Goal: Complete Application Form: Complete application form

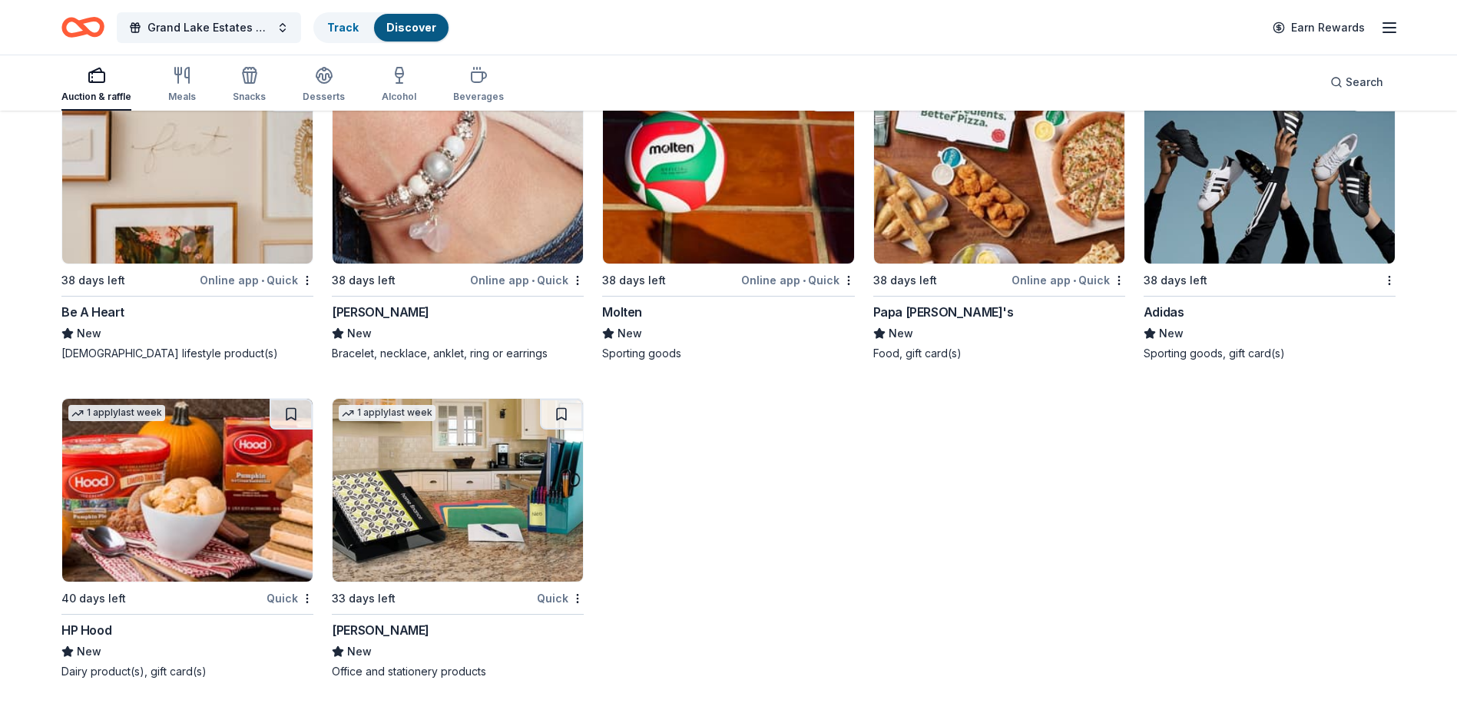
scroll to position [18135, 0]
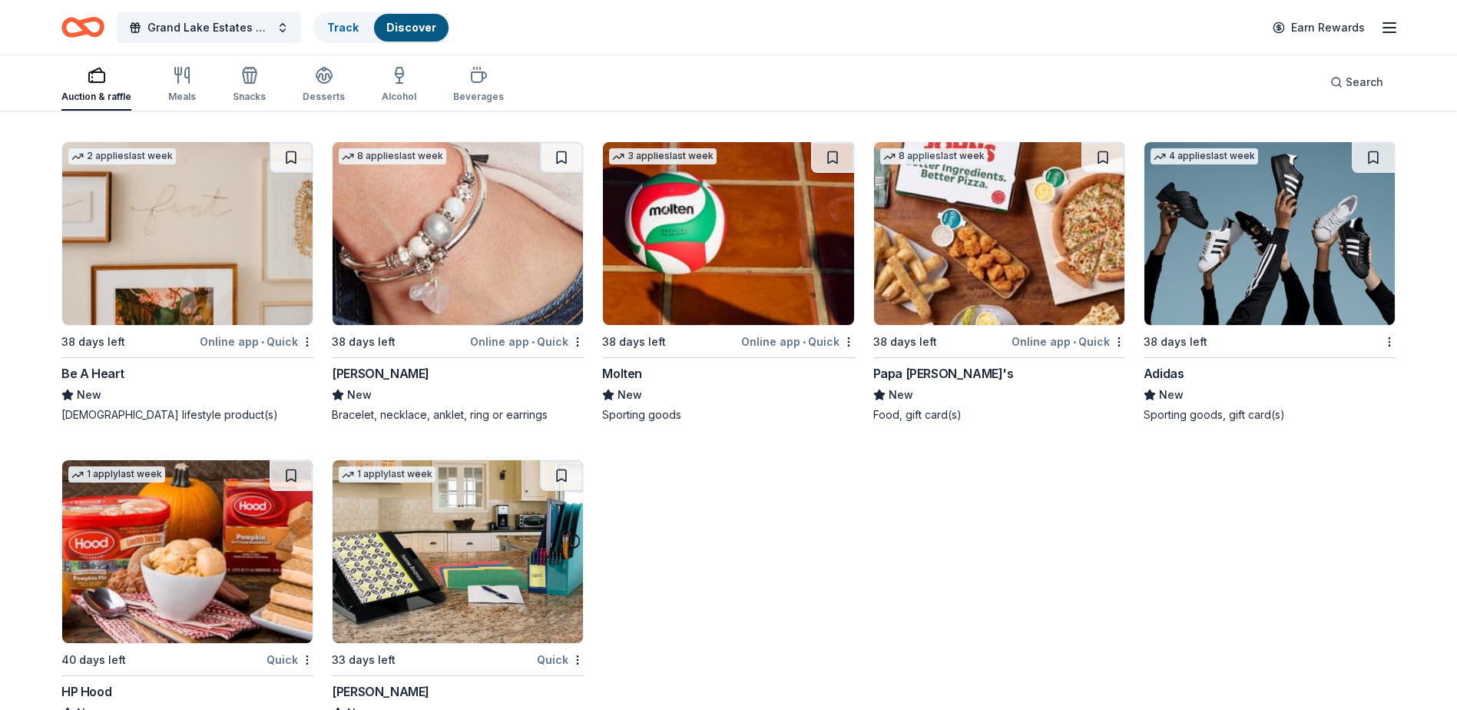
click at [1048, 351] on div "Online app • Quick" at bounding box center [1068, 341] width 114 height 19
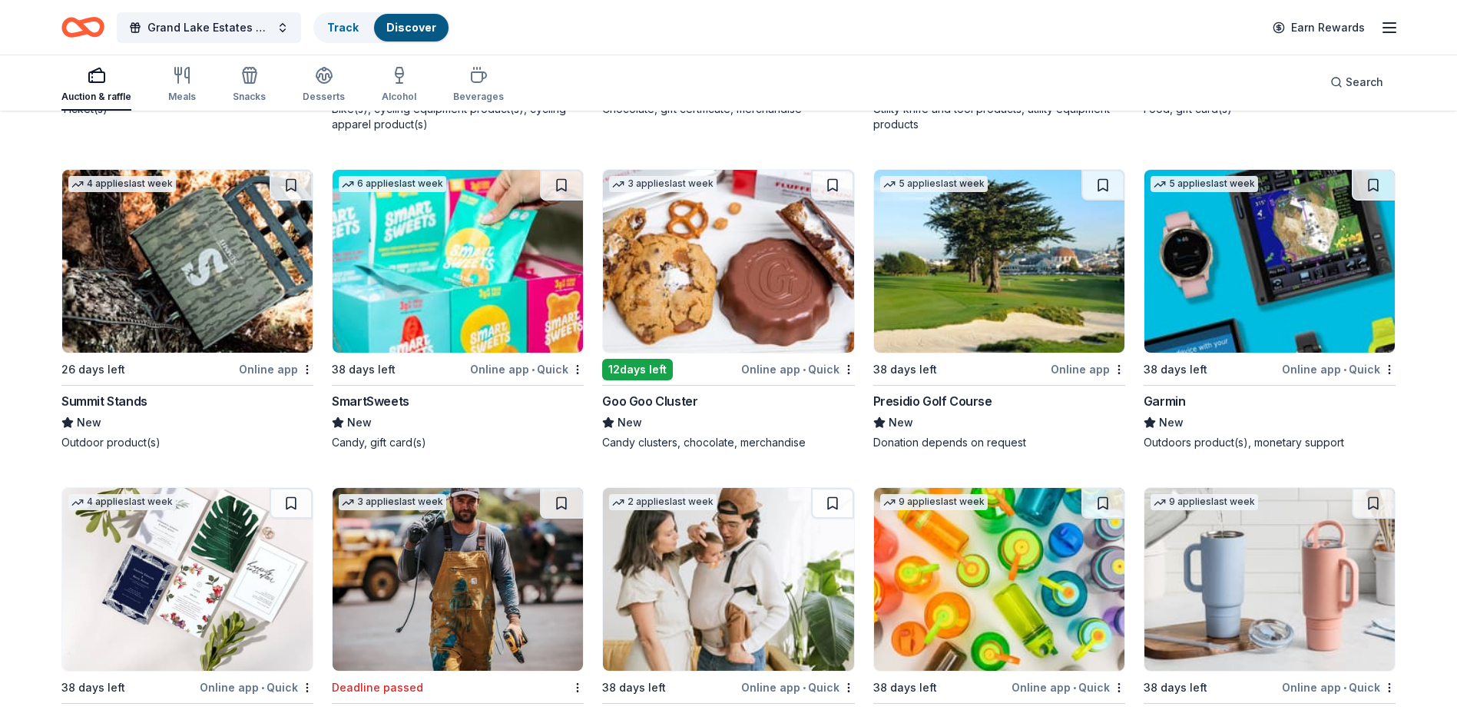
scroll to position [16138, 0]
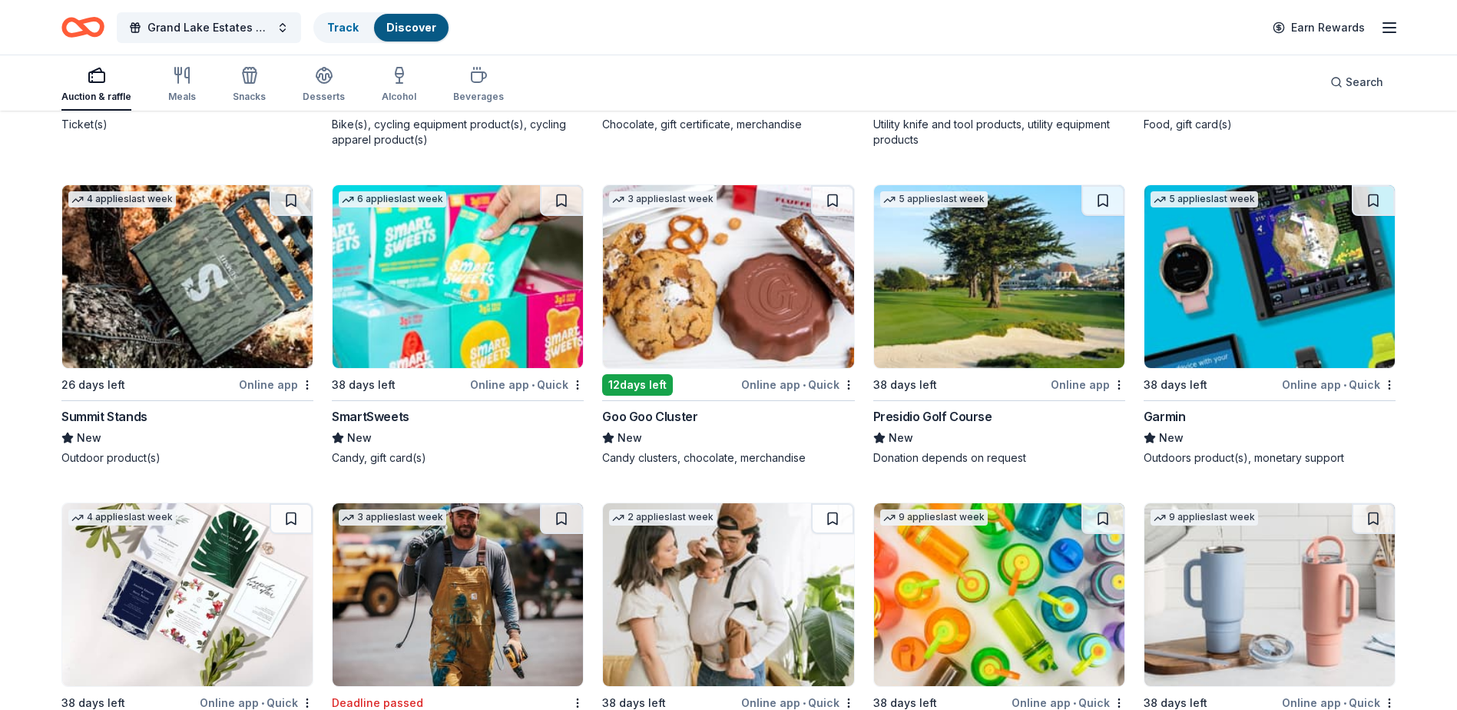
click at [475, 326] on img at bounding box center [458, 276] width 250 height 183
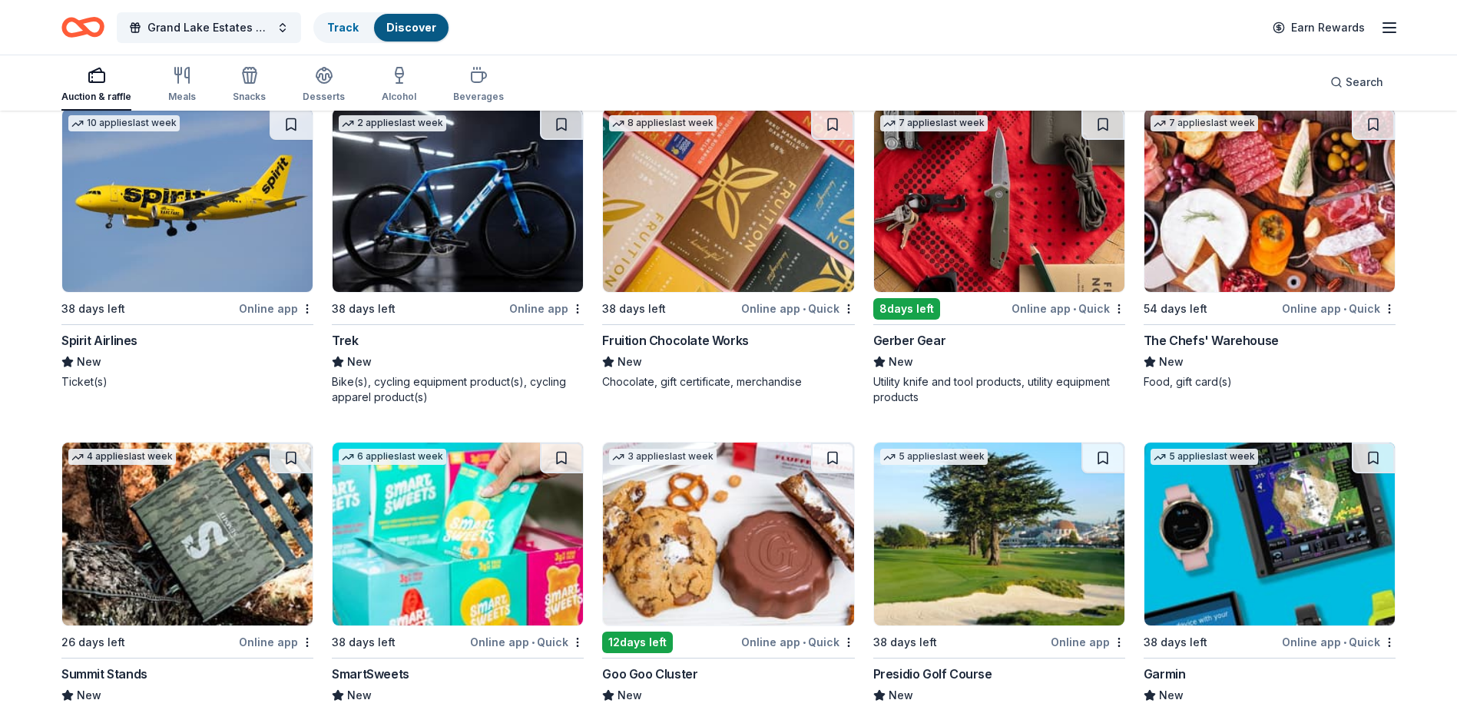
scroll to position [15754, 0]
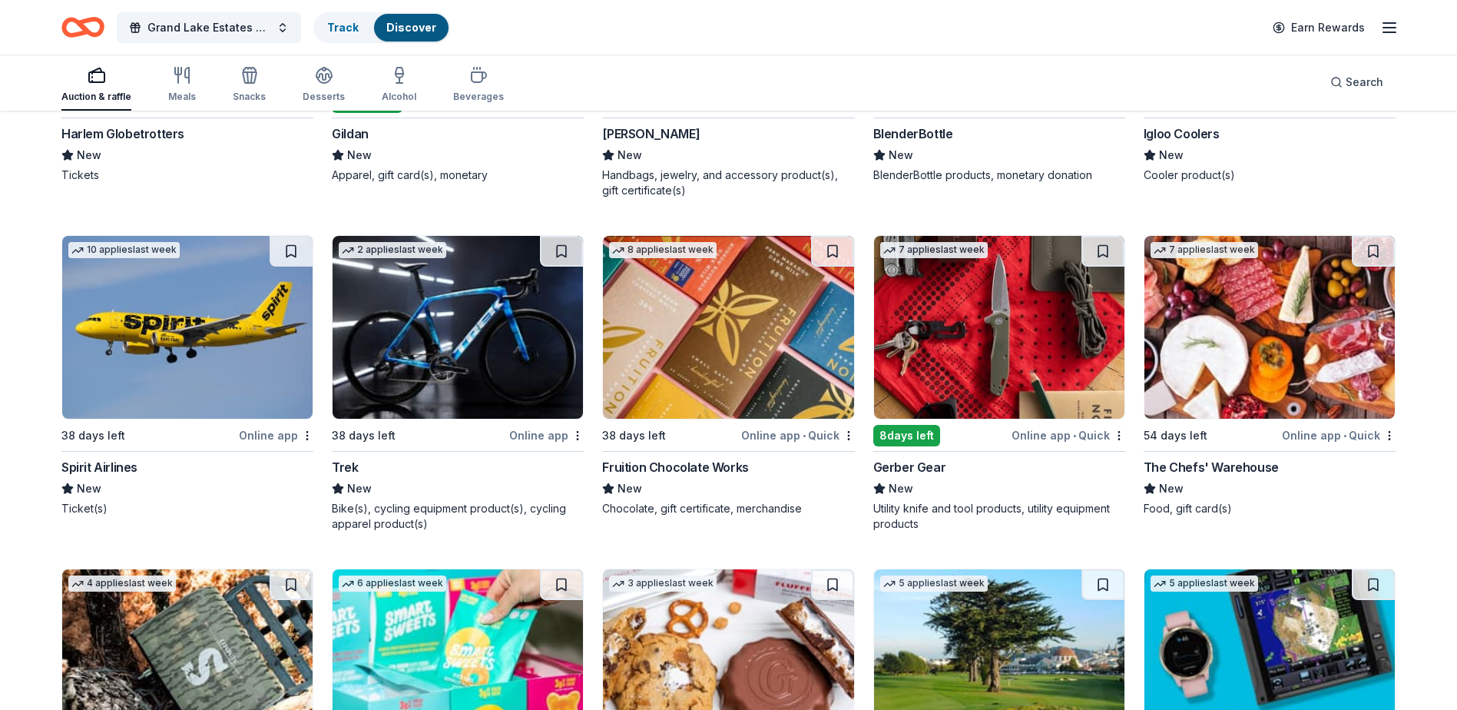
click at [720, 387] on img at bounding box center [728, 327] width 250 height 183
click at [1251, 378] on img at bounding box center [1269, 327] width 250 height 183
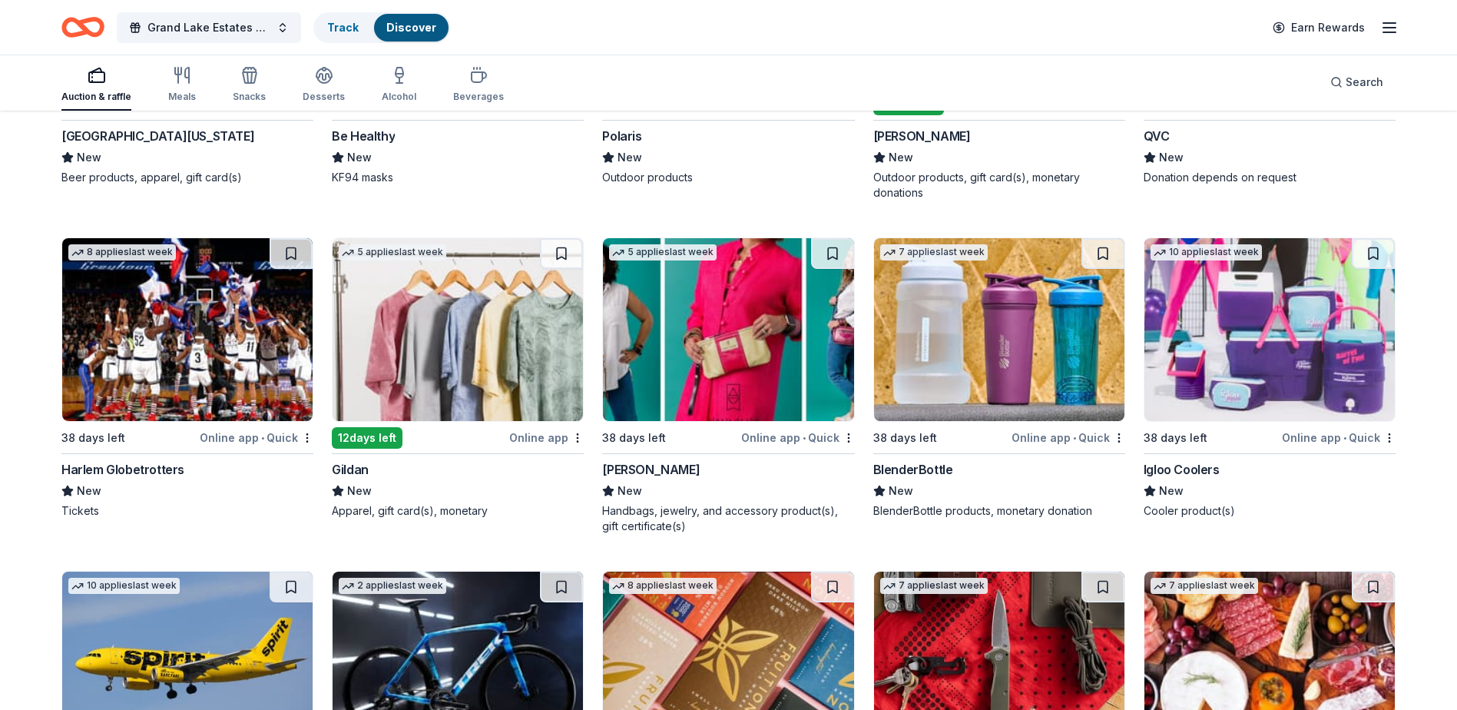
scroll to position [15370, 0]
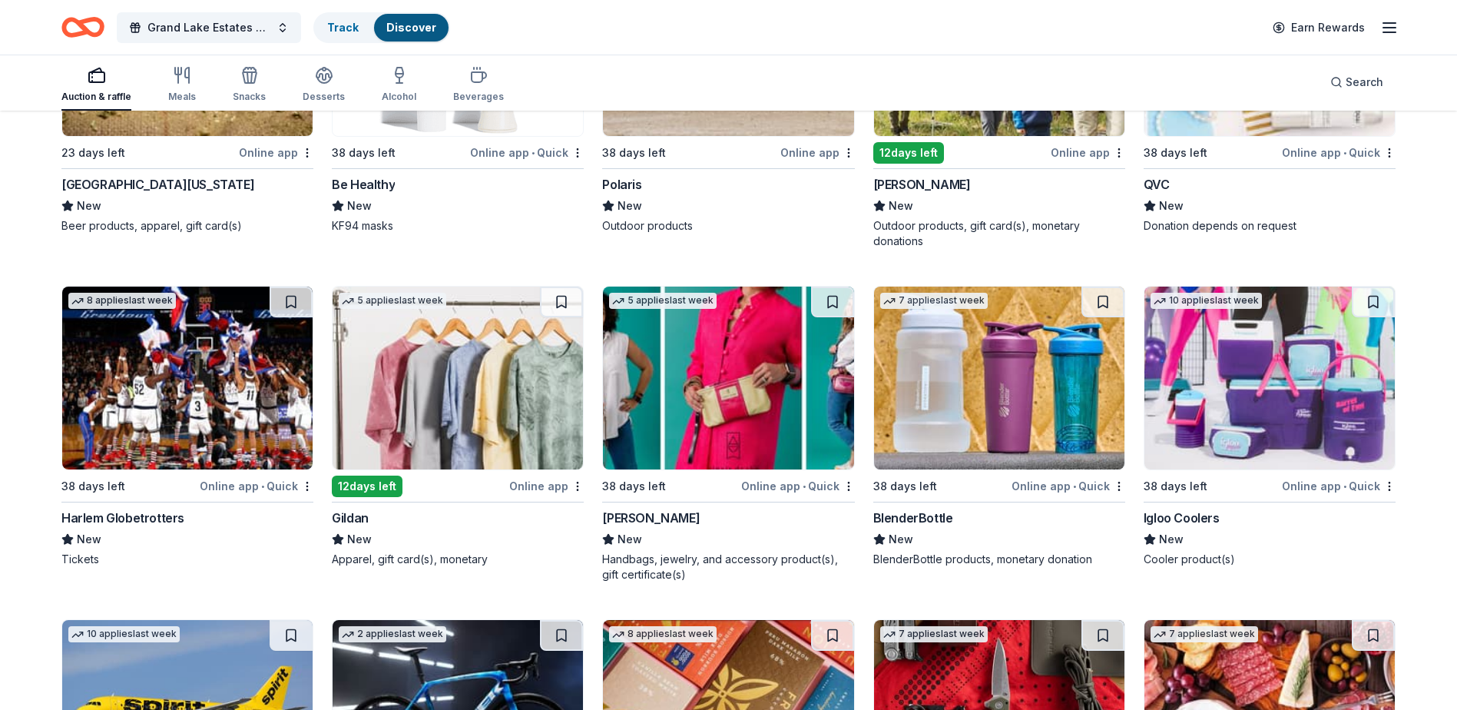
click at [1217, 419] on img at bounding box center [1269, 377] width 250 height 183
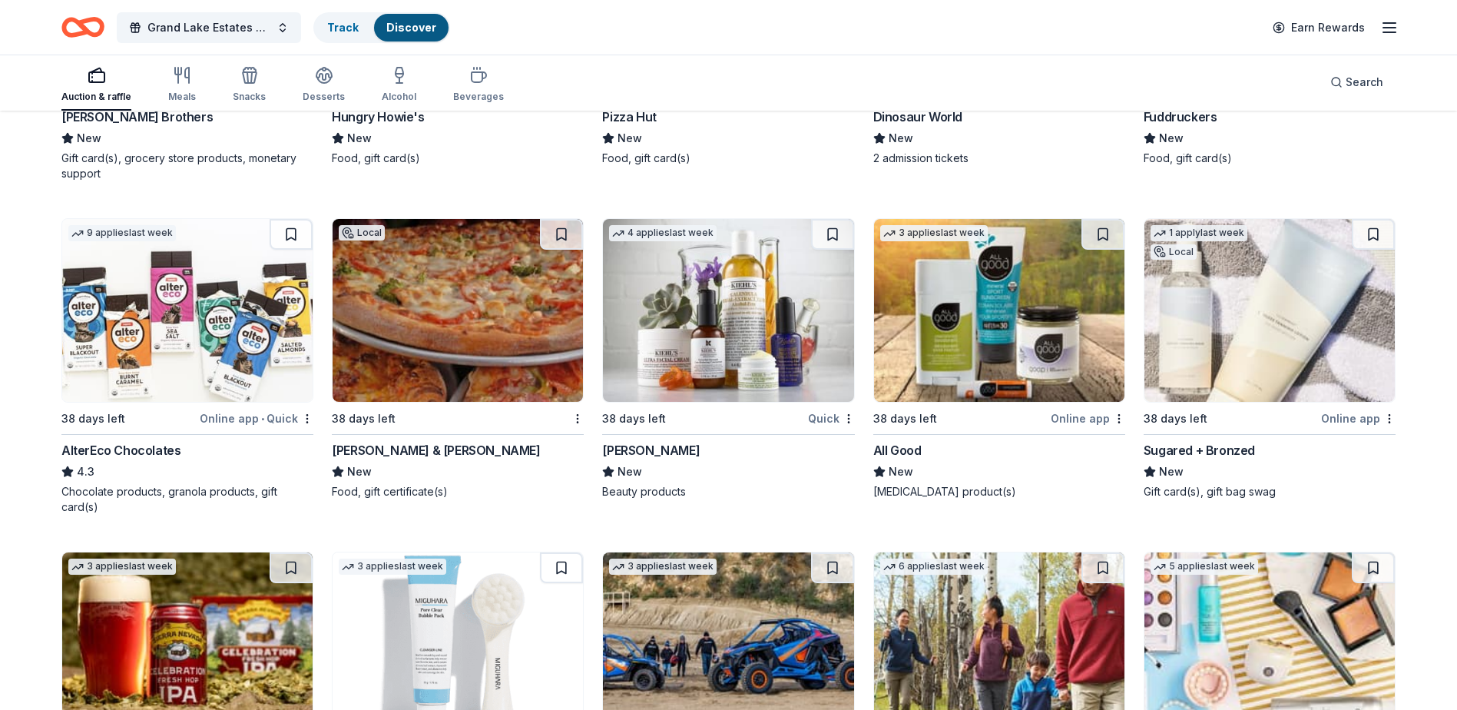
scroll to position [14602, 0]
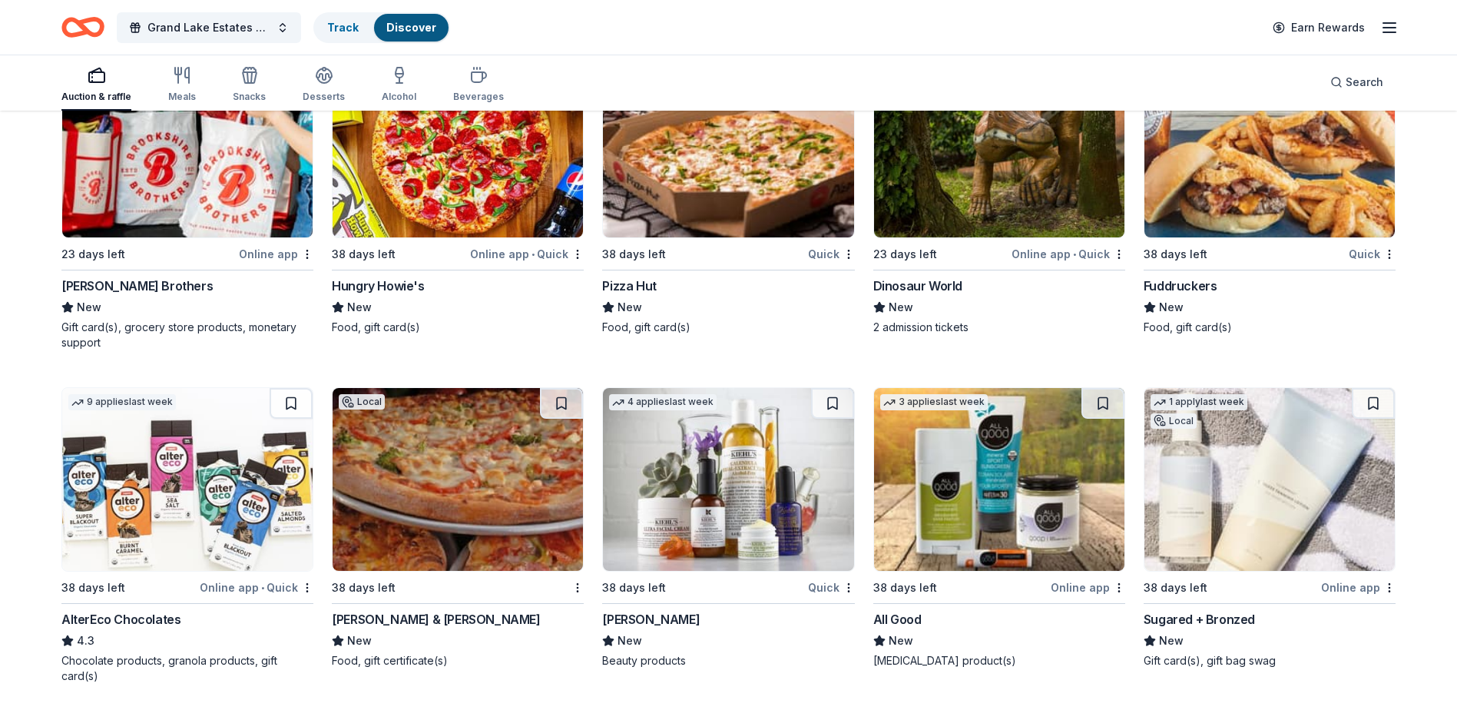
click at [157, 488] on img at bounding box center [187, 479] width 250 height 183
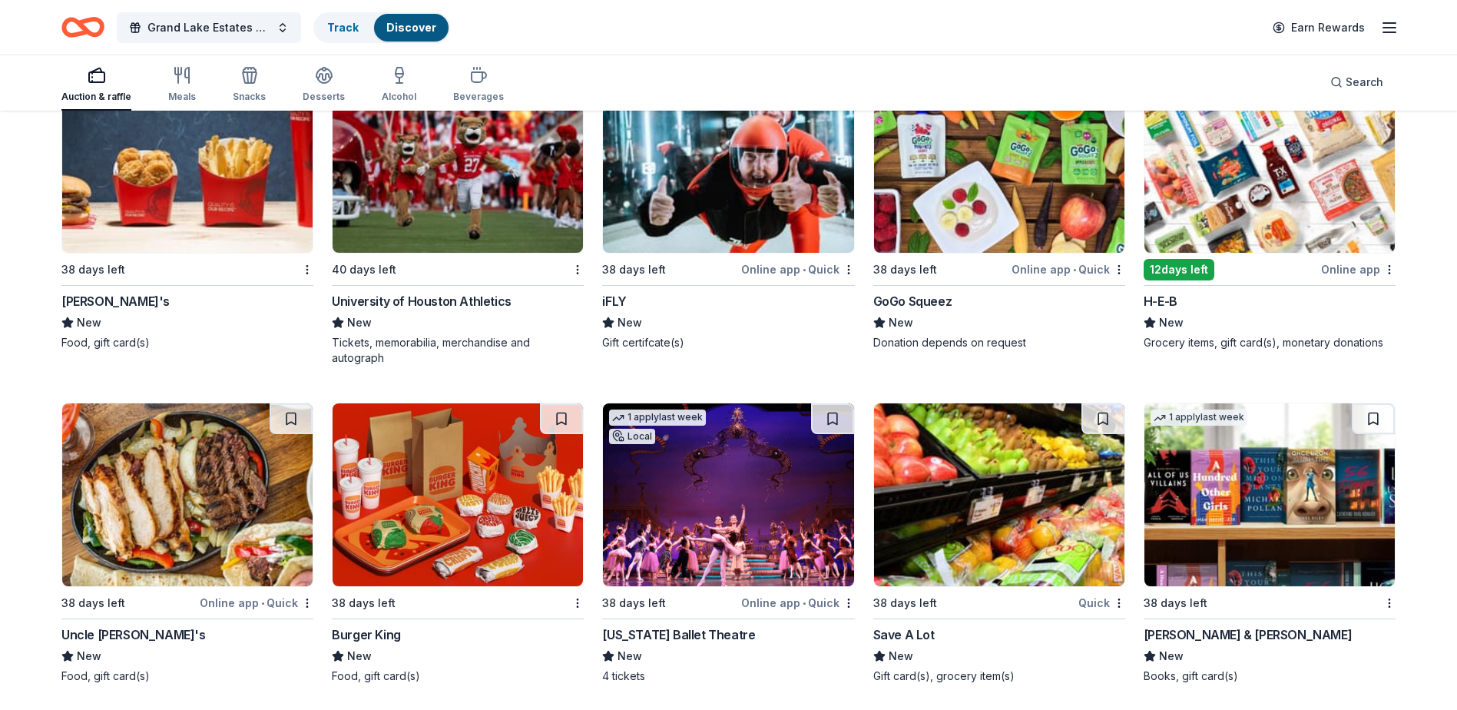
scroll to position [11914, 0]
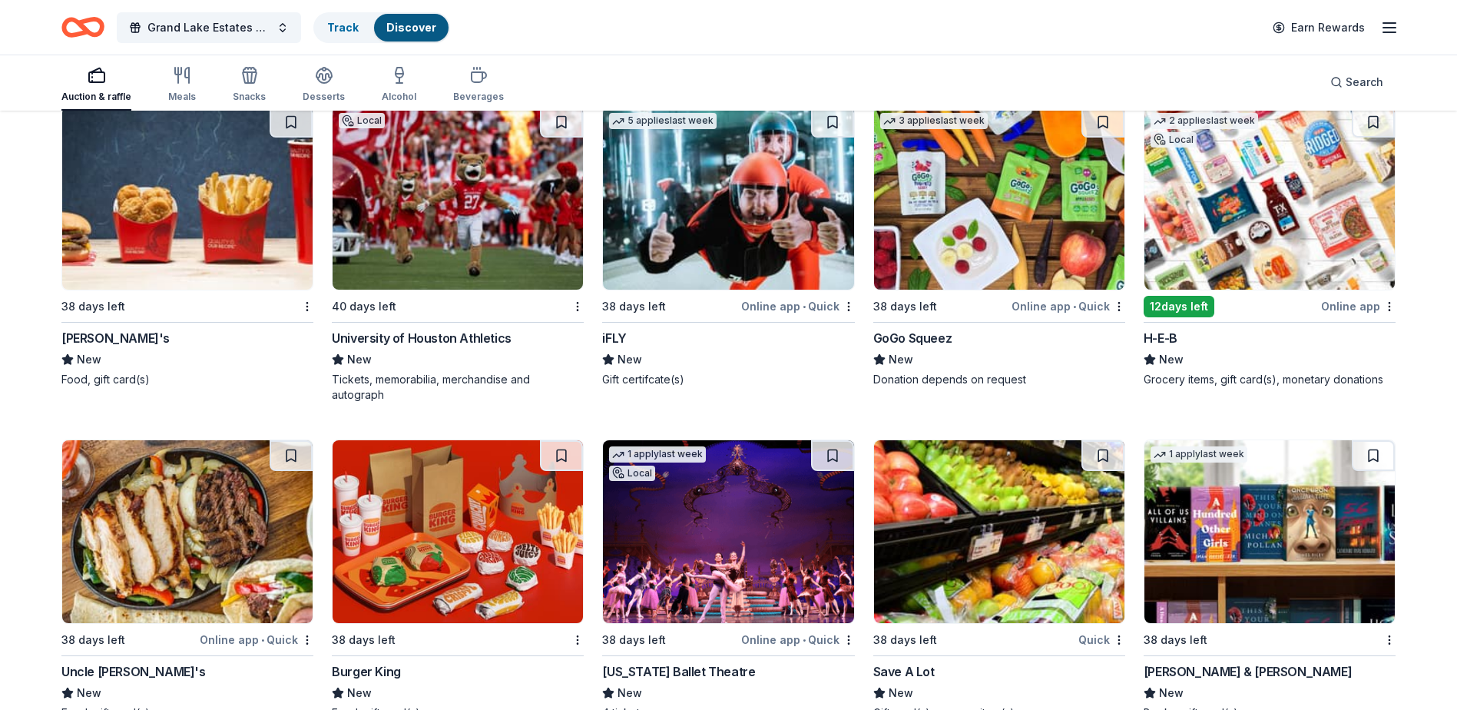
click at [1003, 210] on img at bounding box center [999, 198] width 250 height 183
click at [399, 250] on img at bounding box center [458, 198] width 250 height 183
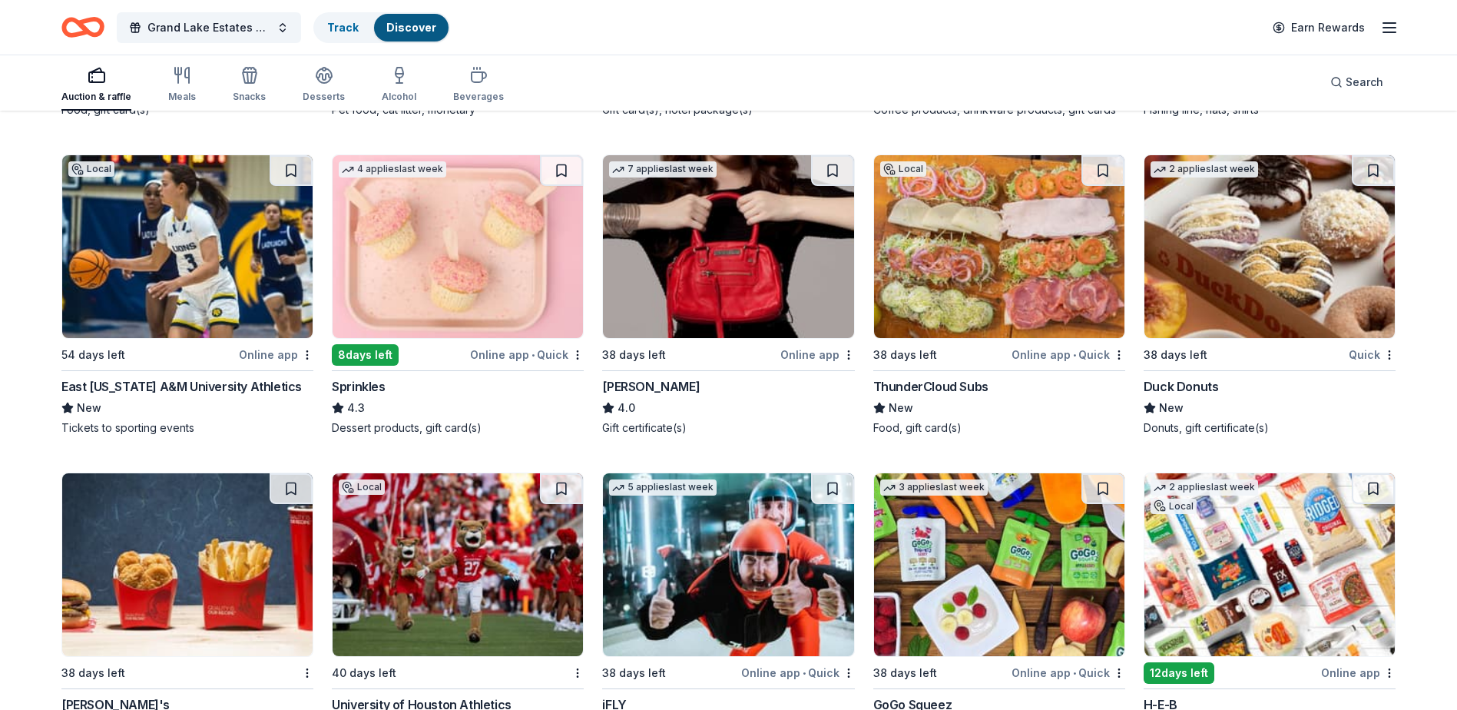
scroll to position [11530, 0]
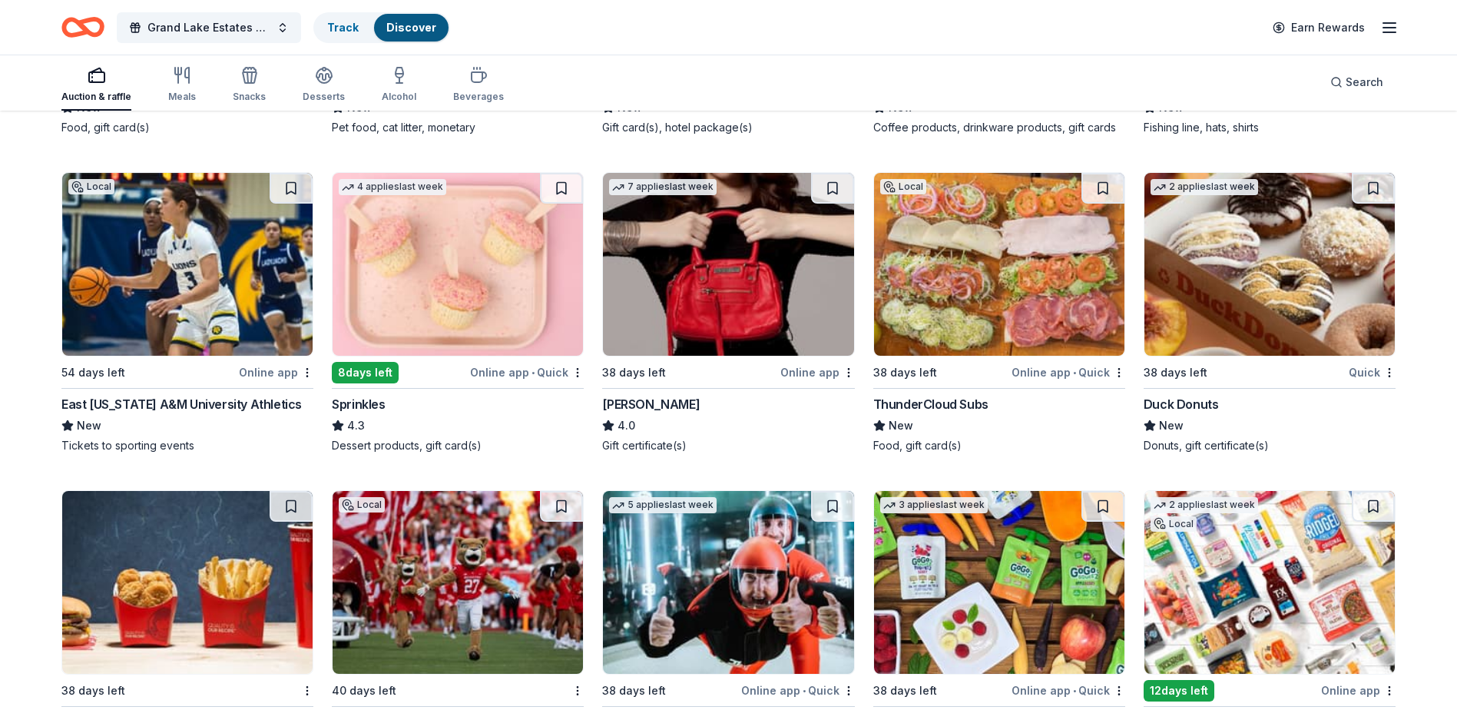
click at [413, 273] on img at bounding box center [458, 264] width 250 height 183
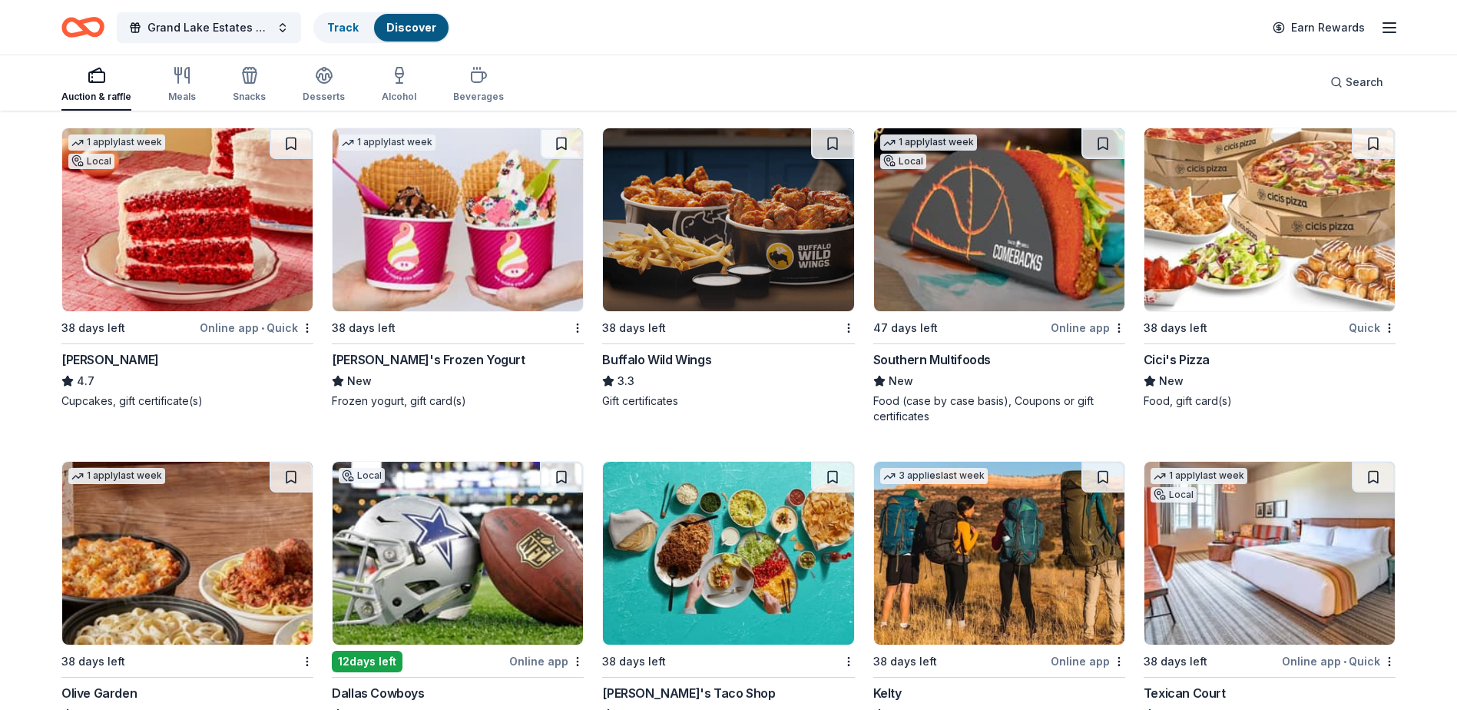
scroll to position [10455, 0]
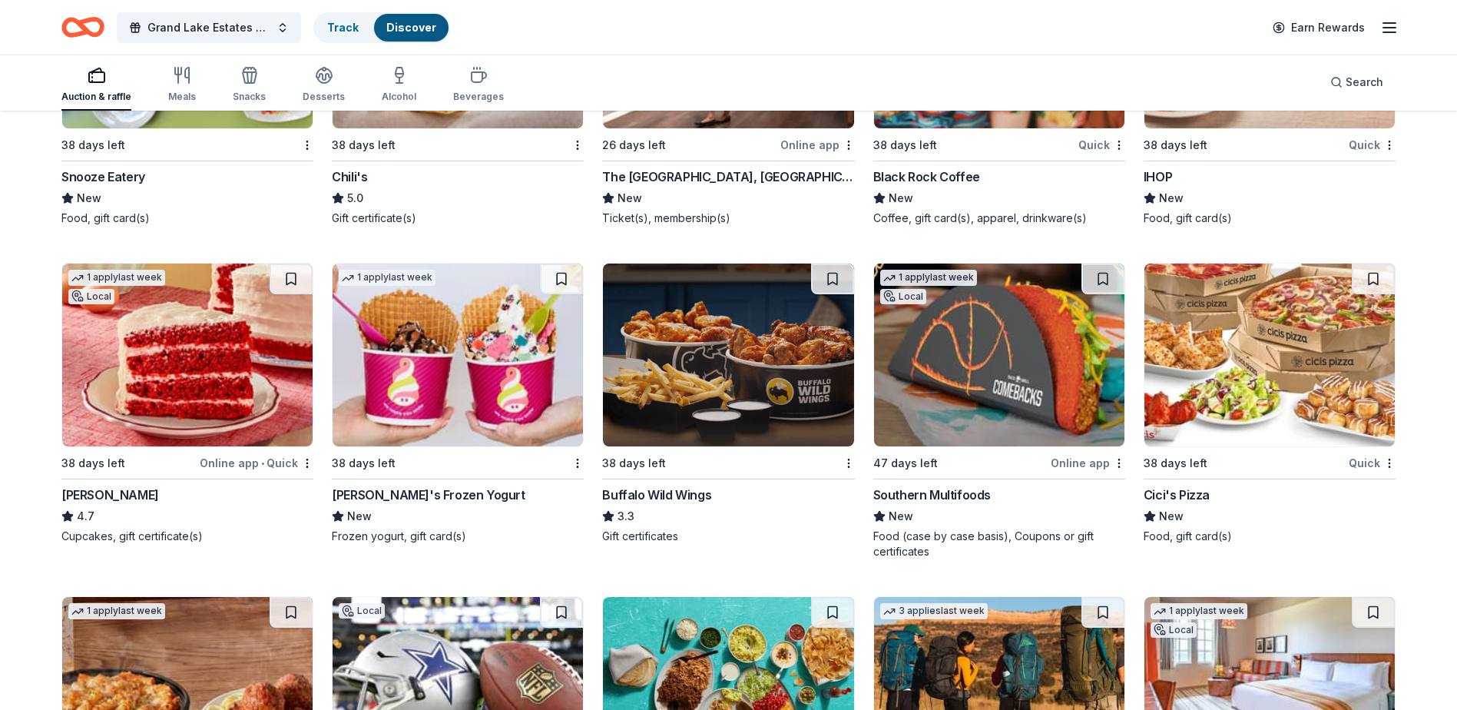
click at [688, 392] on img at bounding box center [728, 354] width 250 height 183
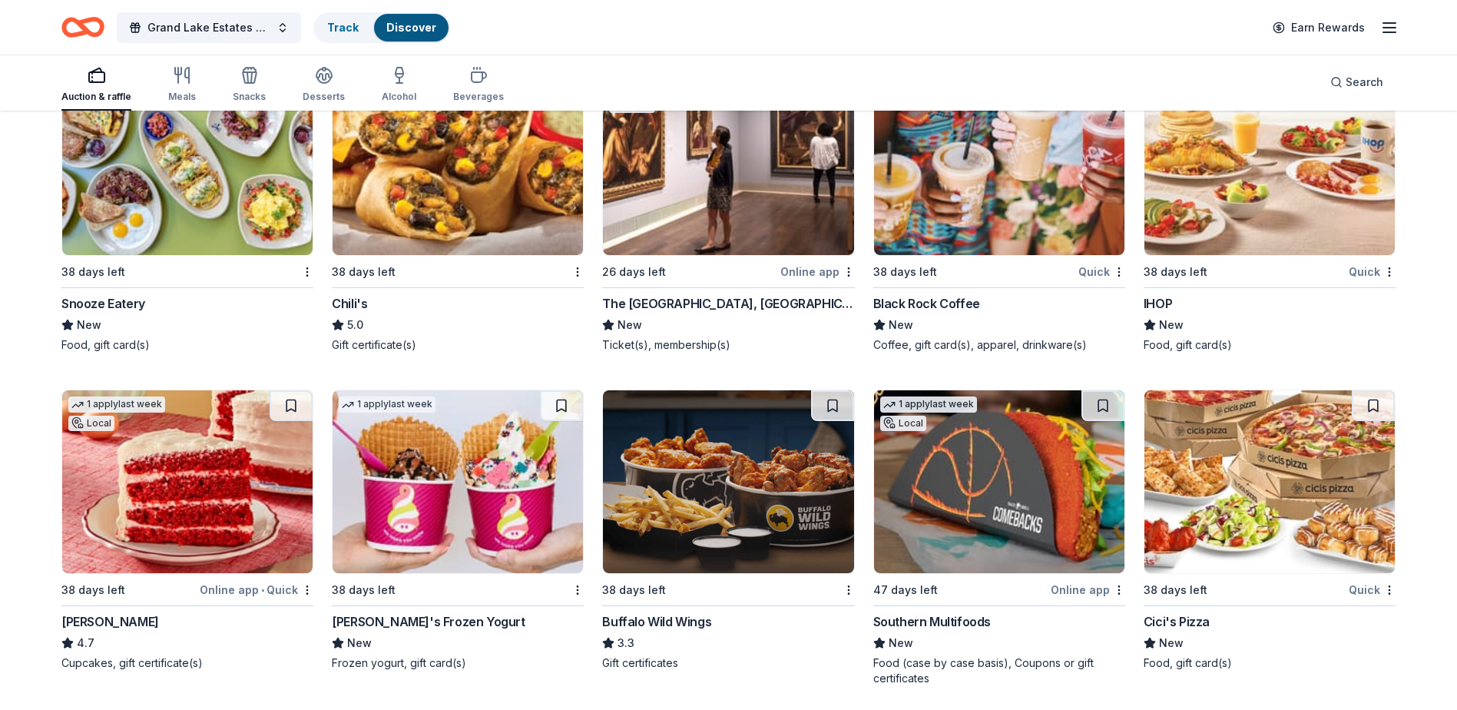
scroll to position [10148, 0]
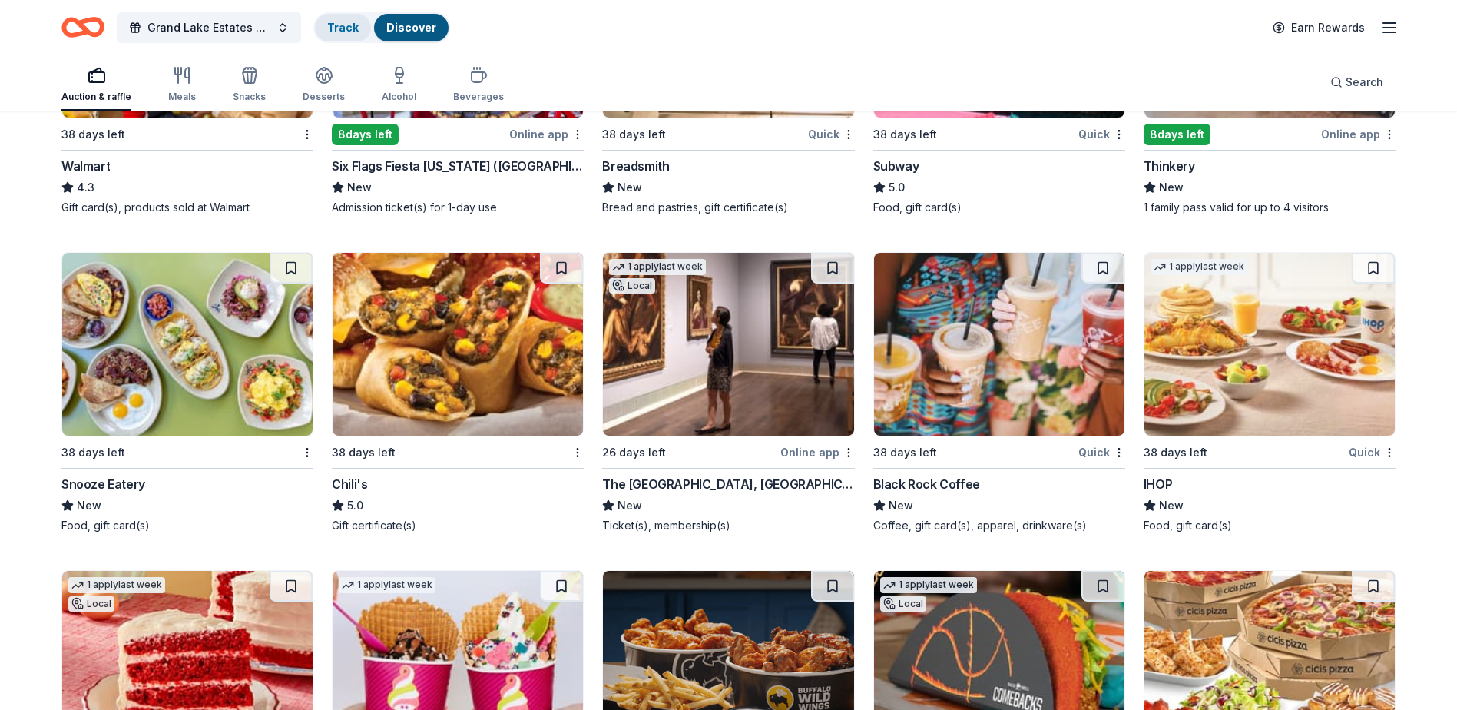
click at [337, 27] on link "Track" at bounding box center [342, 27] width 31 height 13
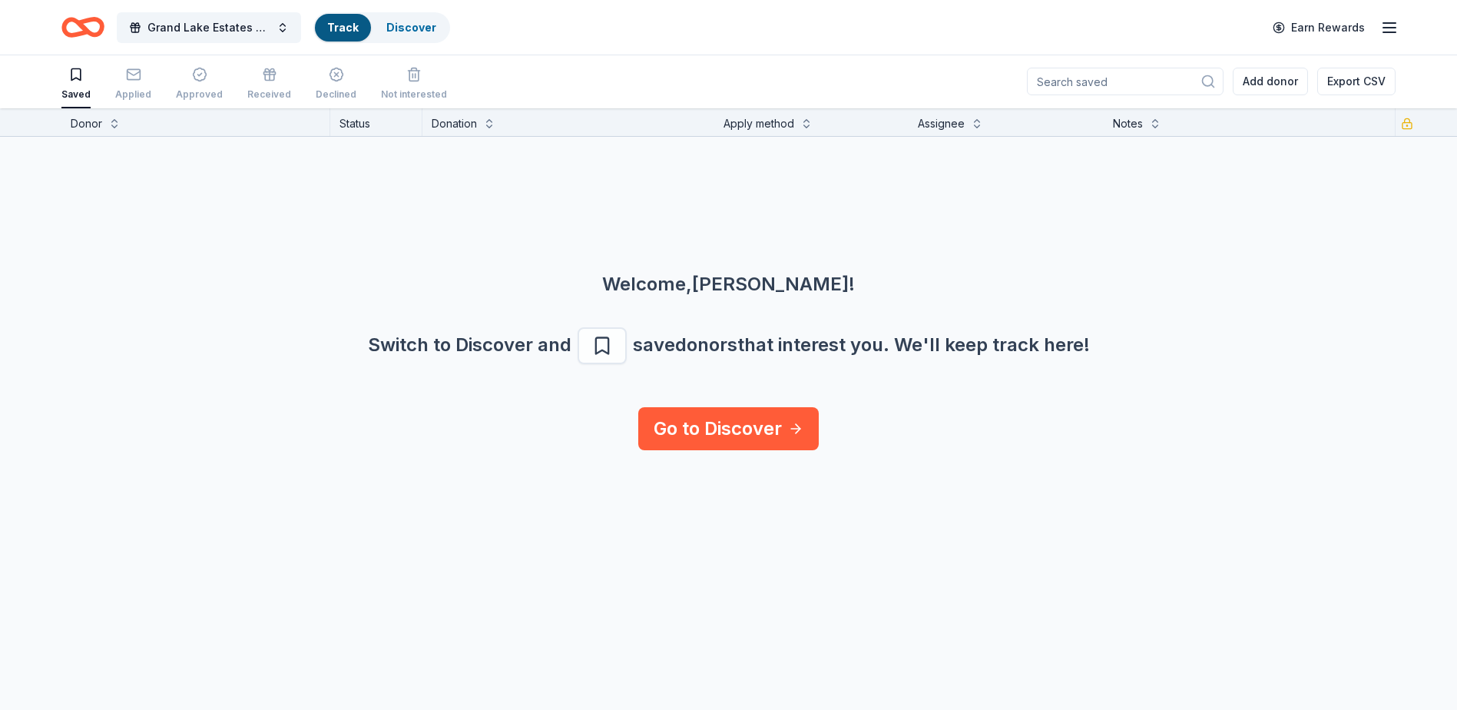
scroll to position [1, 0]
click at [134, 93] on div "Applied" at bounding box center [133, 94] width 36 height 12
click at [190, 94] on div "Approved" at bounding box center [199, 95] width 47 height 12
click at [248, 95] on div "Received" at bounding box center [269, 95] width 44 height 12
click at [321, 95] on div "Declined" at bounding box center [336, 95] width 41 height 12
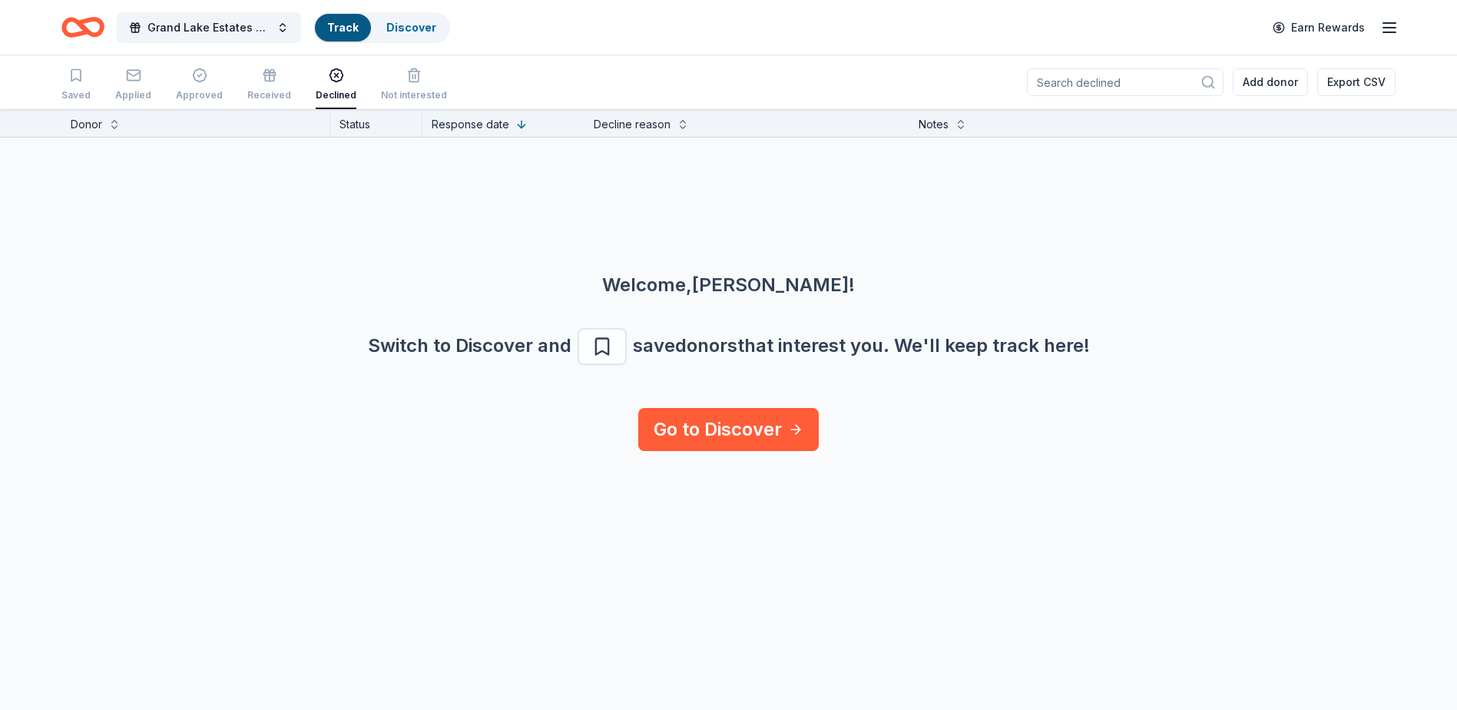
click at [73, 33] on icon "Home" at bounding box center [76, 26] width 24 height 15
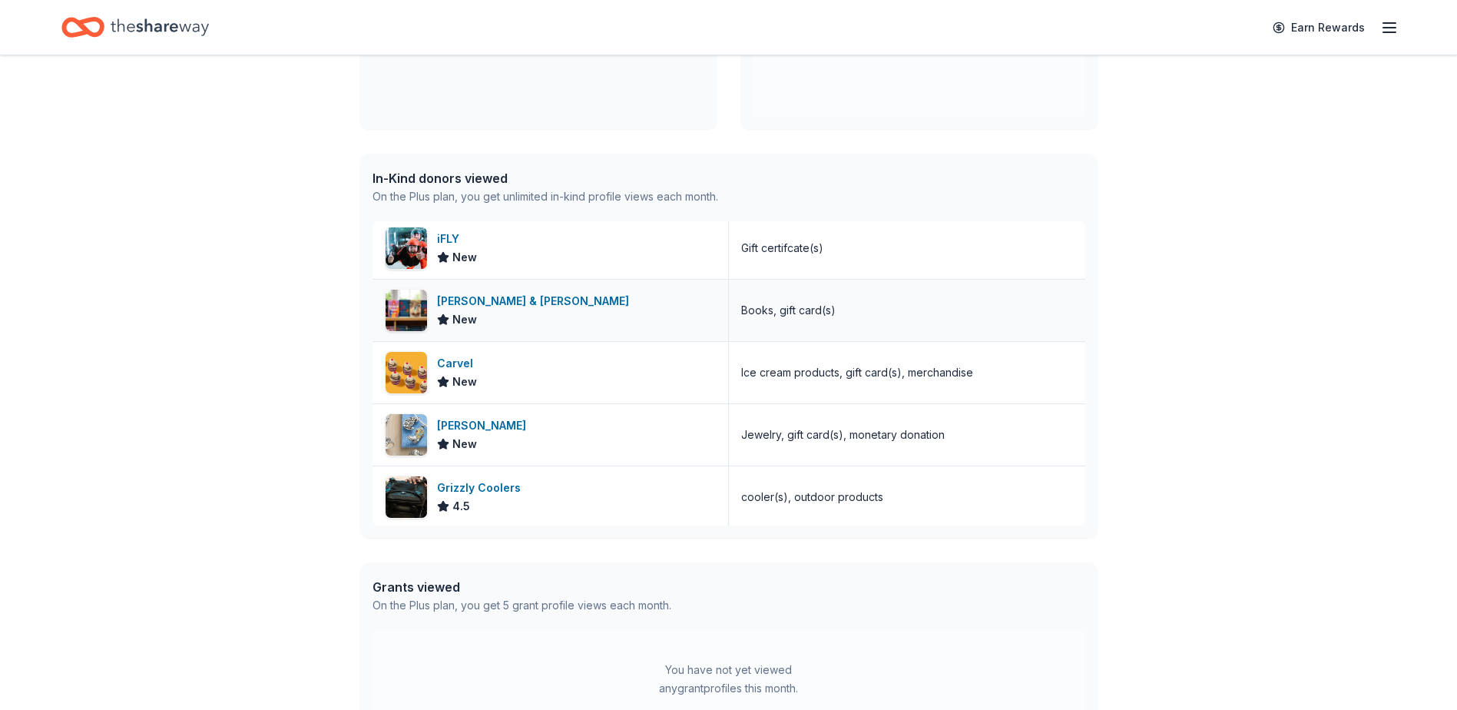
scroll to position [1536, 0]
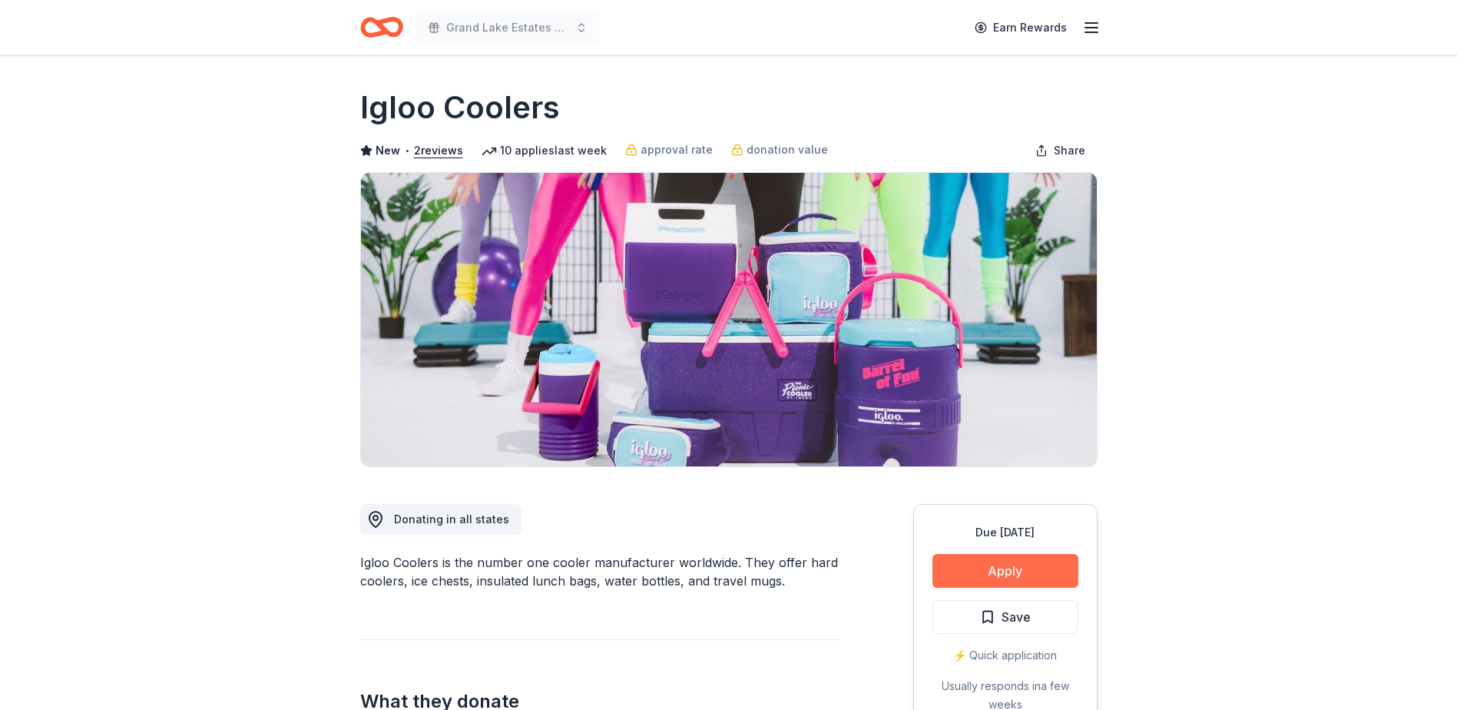
click at [1002, 571] on button "Apply" at bounding box center [1005, 571] width 146 height 34
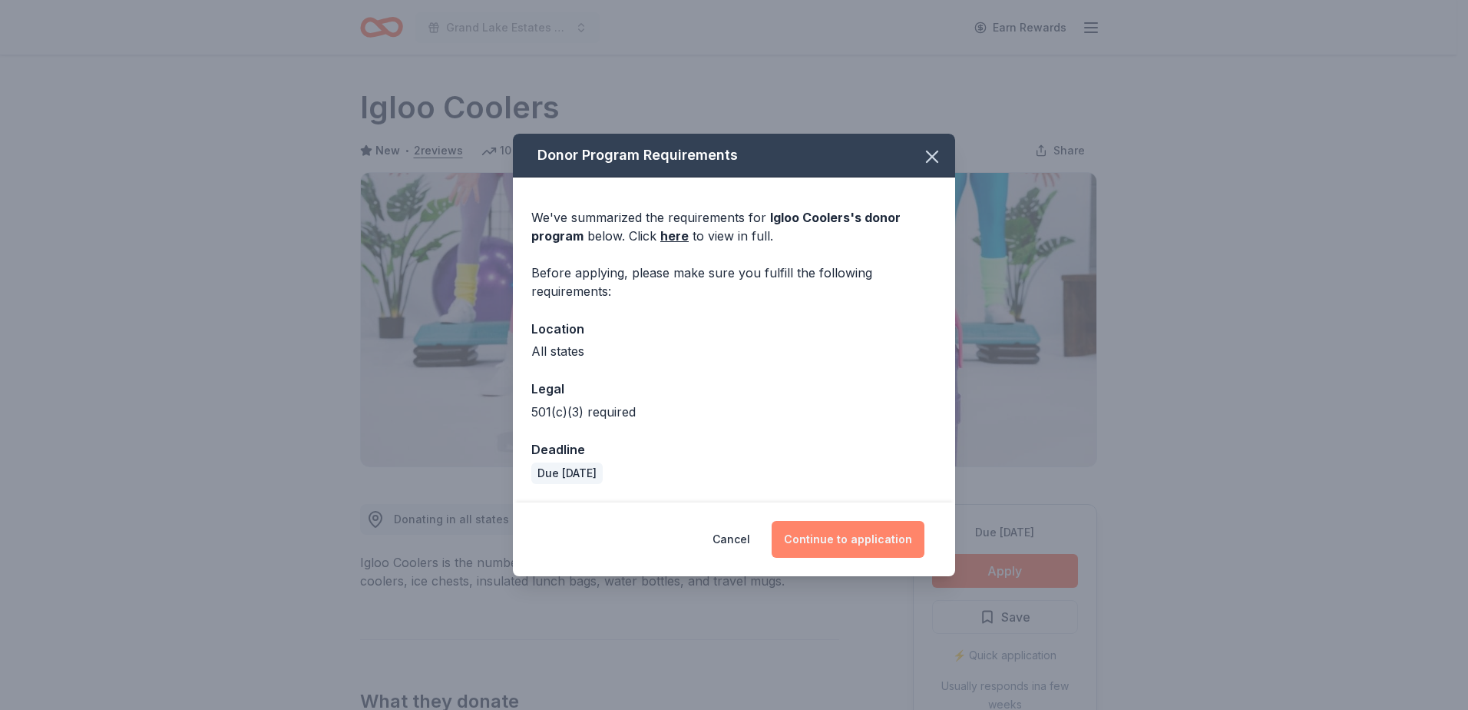
drag, startPoint x: 854, startPoint y: 541, endPoint x: 850, endPoint y: 533, distance: 9.3
click at [855, 542] on button "Continue to application" at bounding box center [848, 539] width 153 height 37
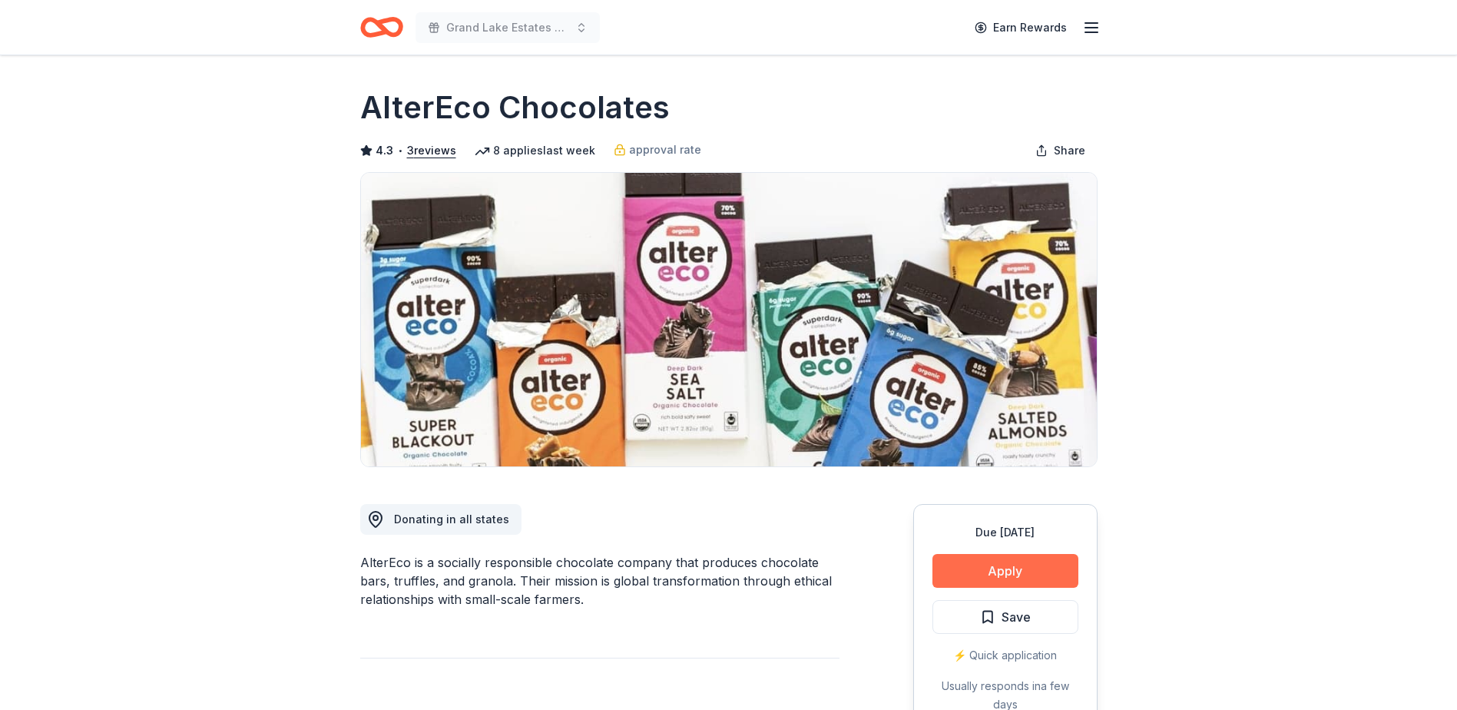
click at [989, 569] on button "Apply" at bounding box center [1005, 571] width 146 height 34
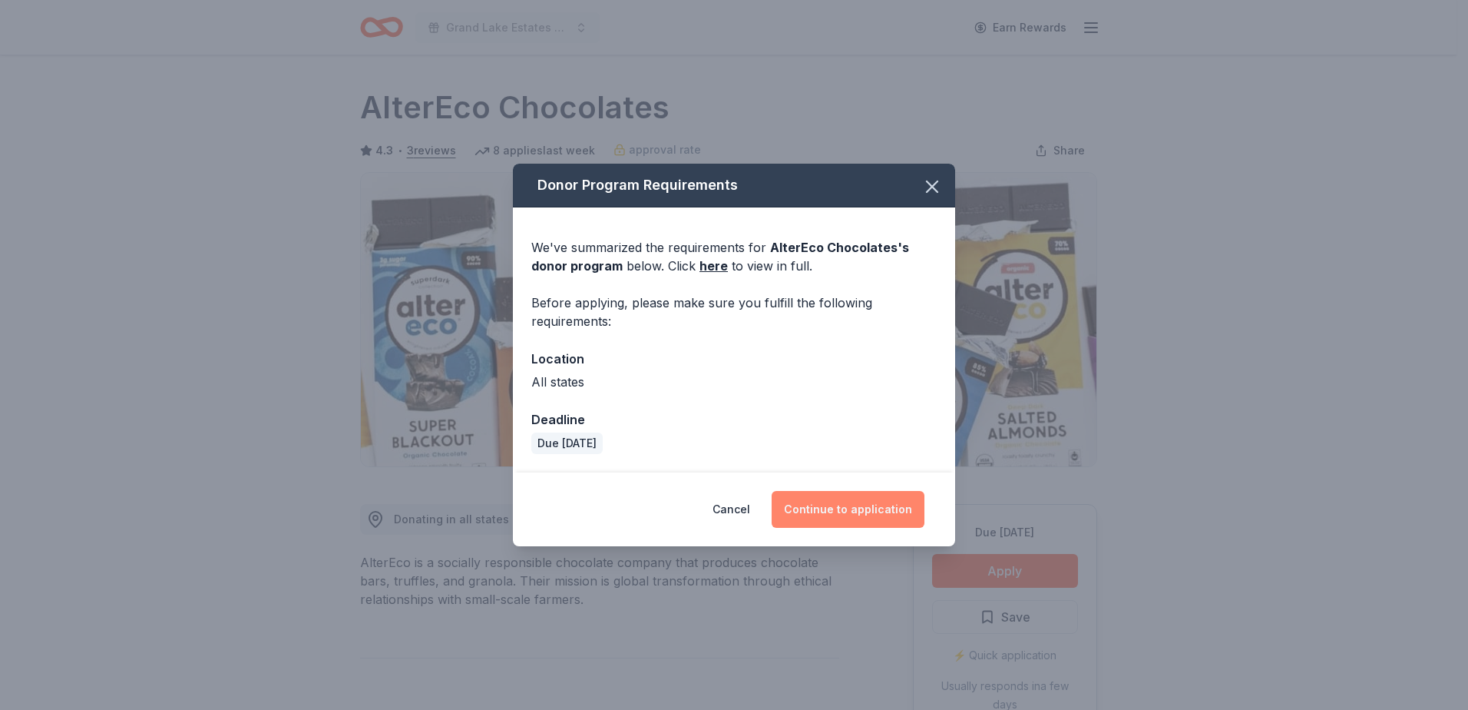
click at [832, 506] on button "Continue to application" at bounding box center [848, 509] width 153 height 37
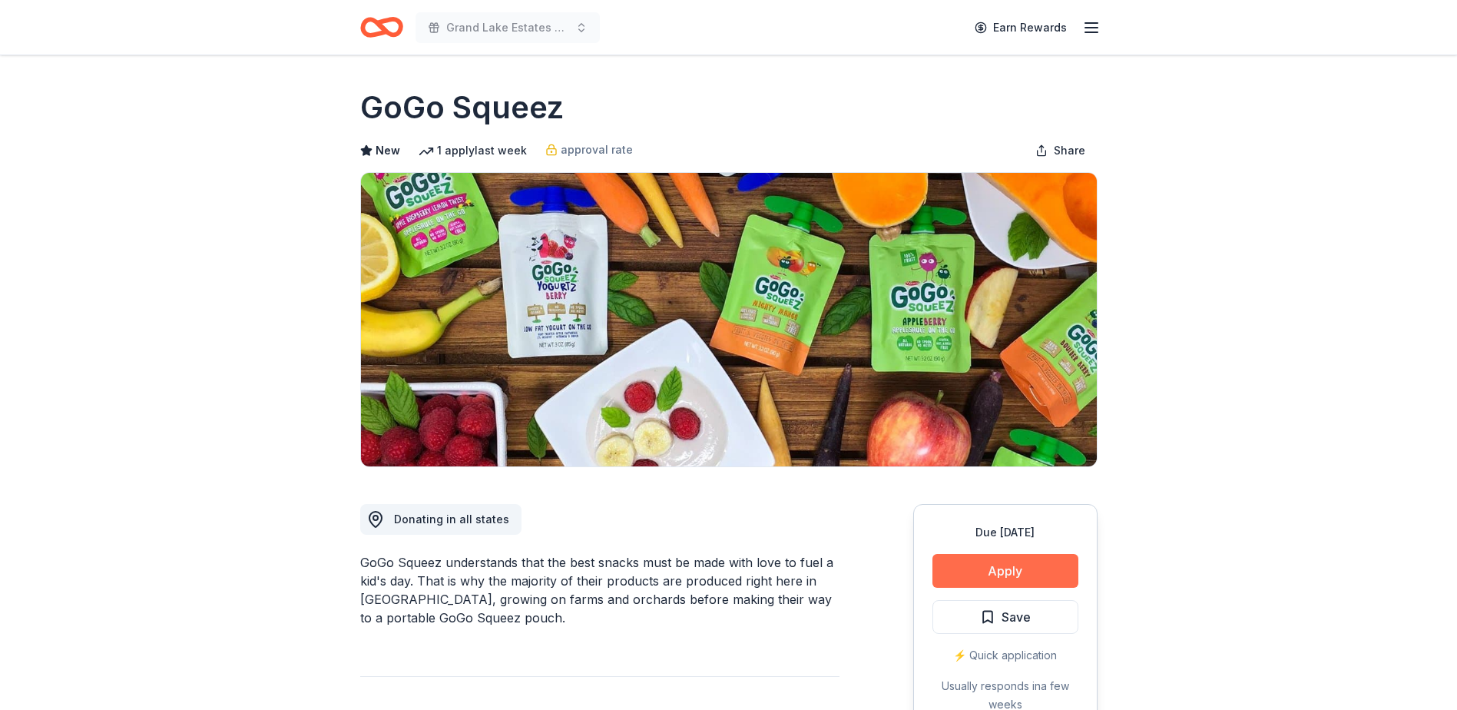
click at [1025, 560] on button "Apply" at bounding box center [1005, 571] width 146 height 34
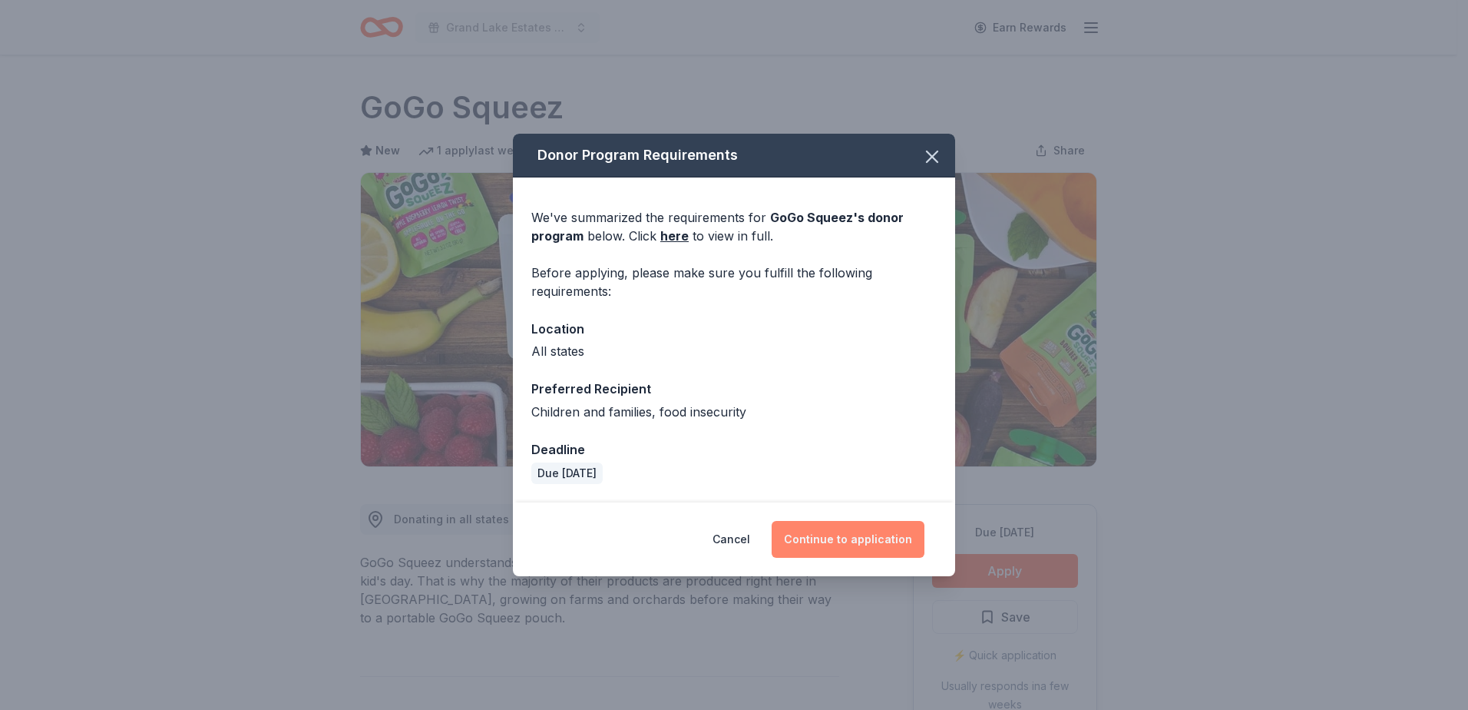
click at [822, 542] on button "Continue to application" at bounding box center [848, 539] width 153 height 37
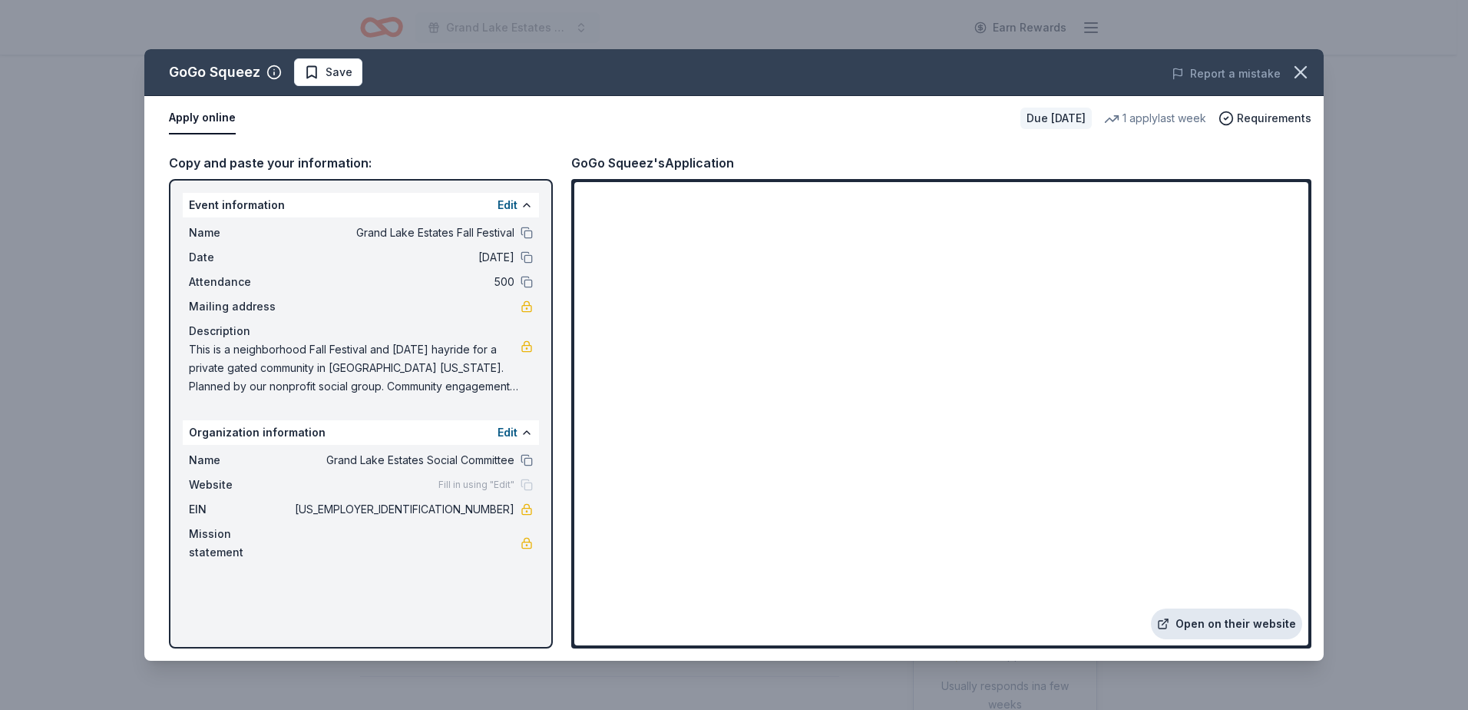
click at [1240, 621] on link "Open on their website" at bounding box center [1226, 623] width 151 height 31
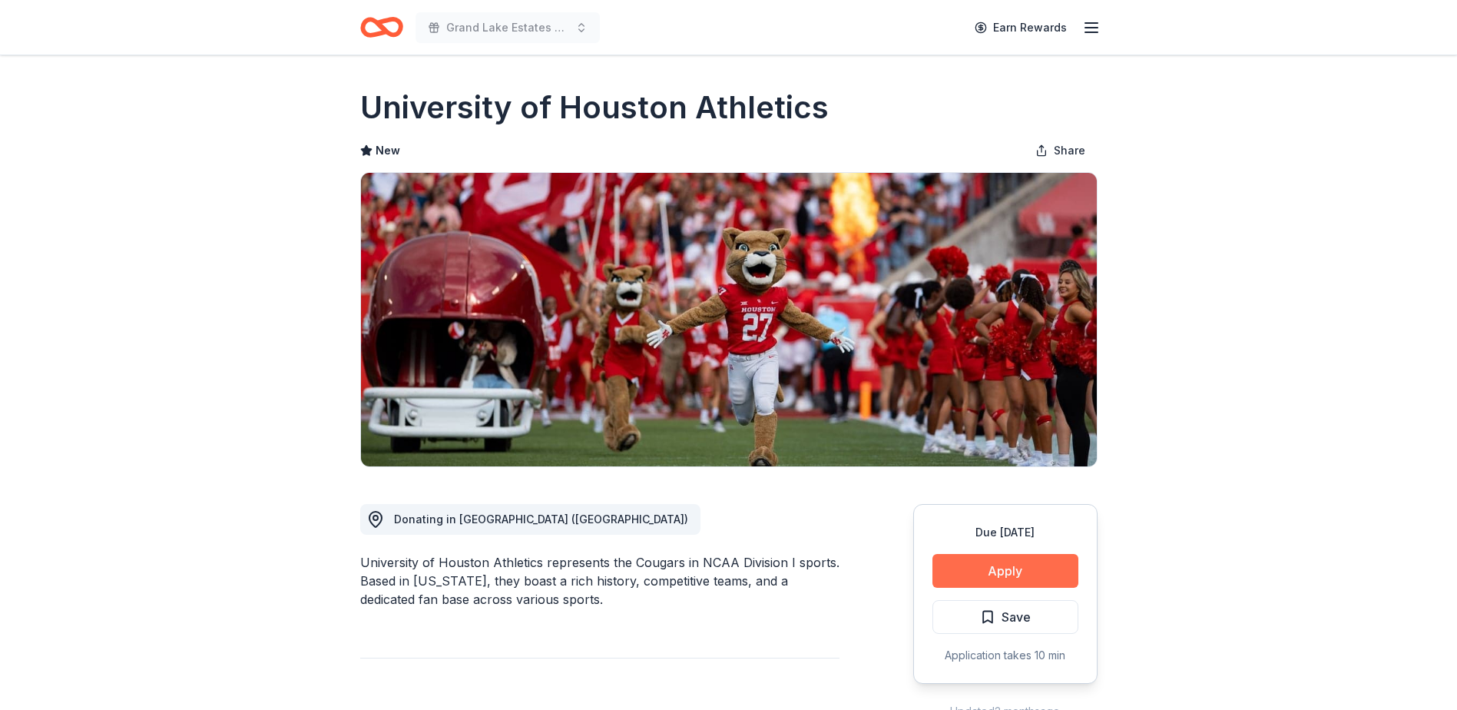
click at [967, 556] on button "Apply" at bounding box center [1005, 571] width 146 height 34
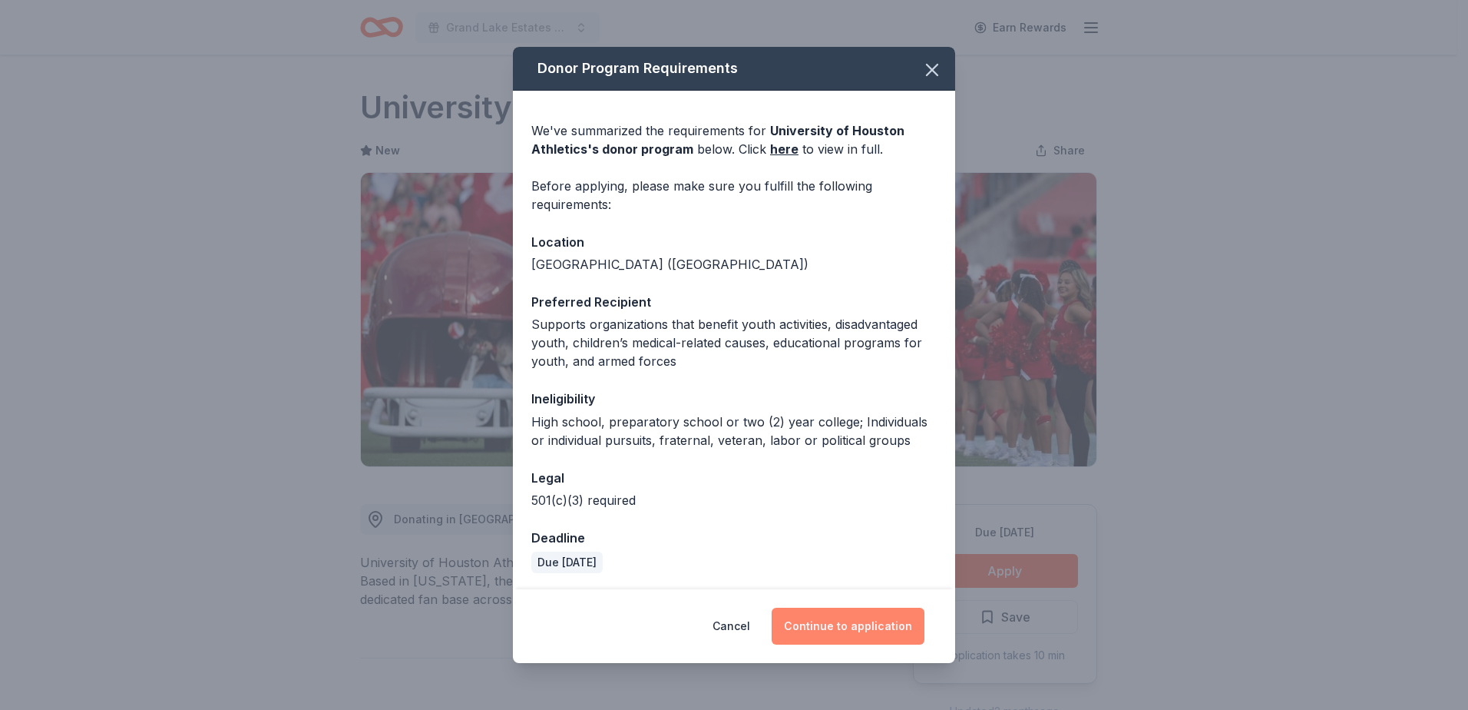
click at [876, 619] on button "Continue to application" at bounding box center [848, 625] width 153 height 37
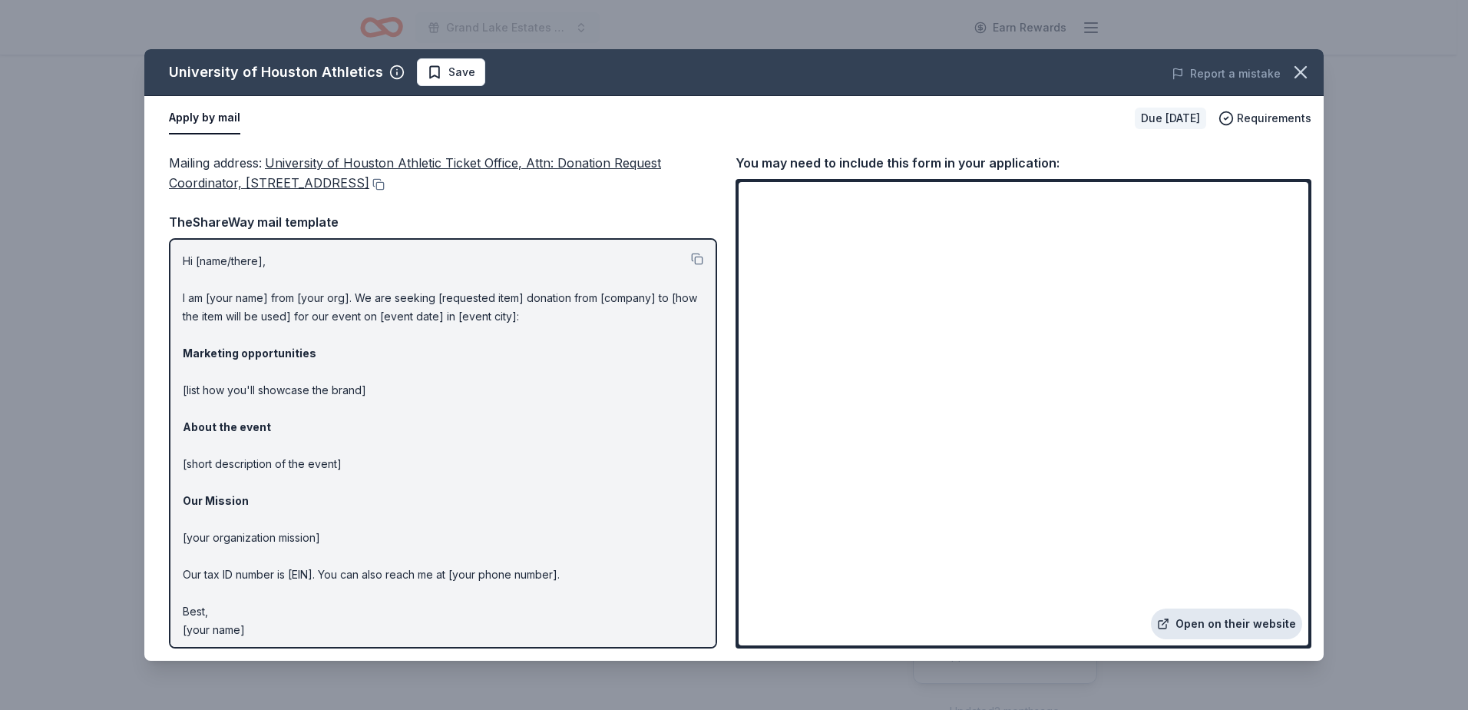
click at [1230, 623] on link "Open on their website" at bounding box center [1226, 623] width 151 height 31
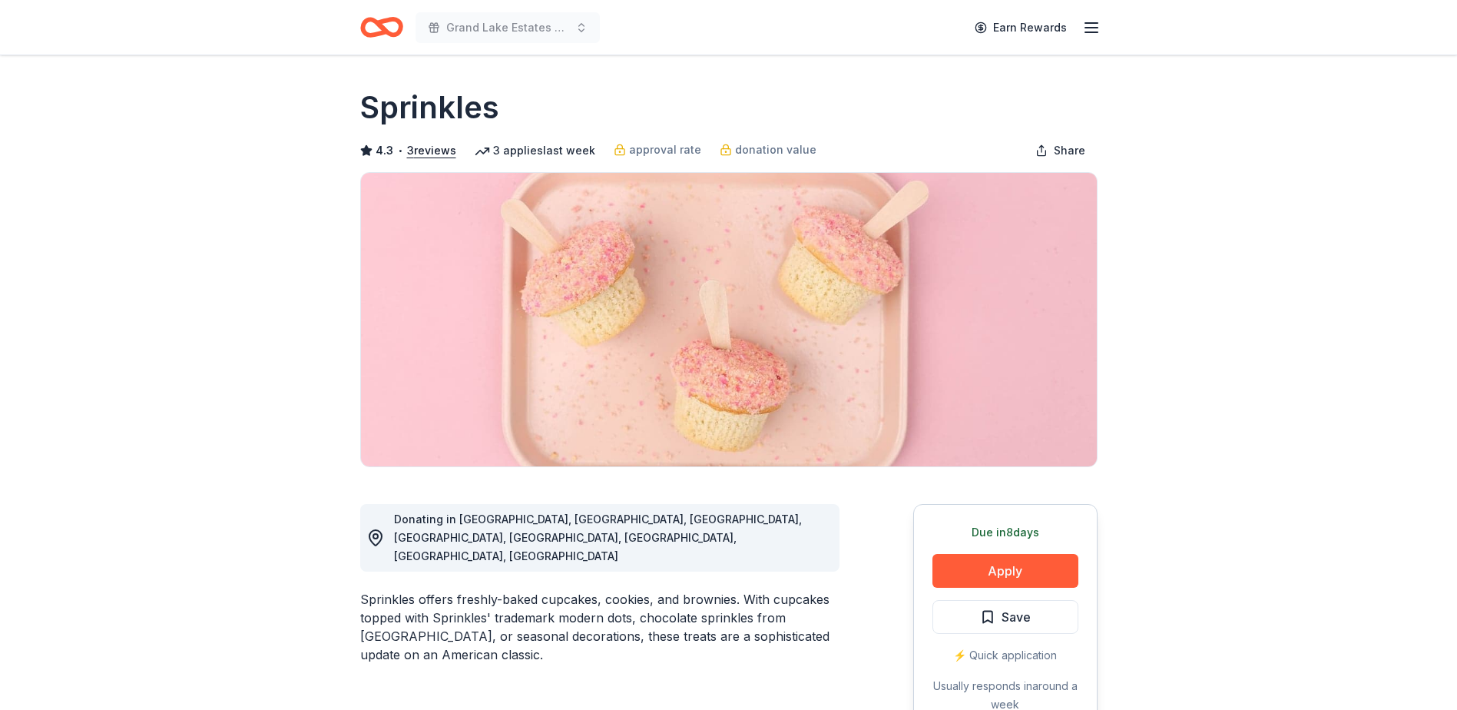
click at [1001, 591] on div "Due [DATE] Apply Save ⚡️ Quick application Usually responds in around a week" at bounding box center [1005, 618] width 184 height 229
click at [996, 578] on button "Apply" at bounding box center [1005, 571] width 146 height 34
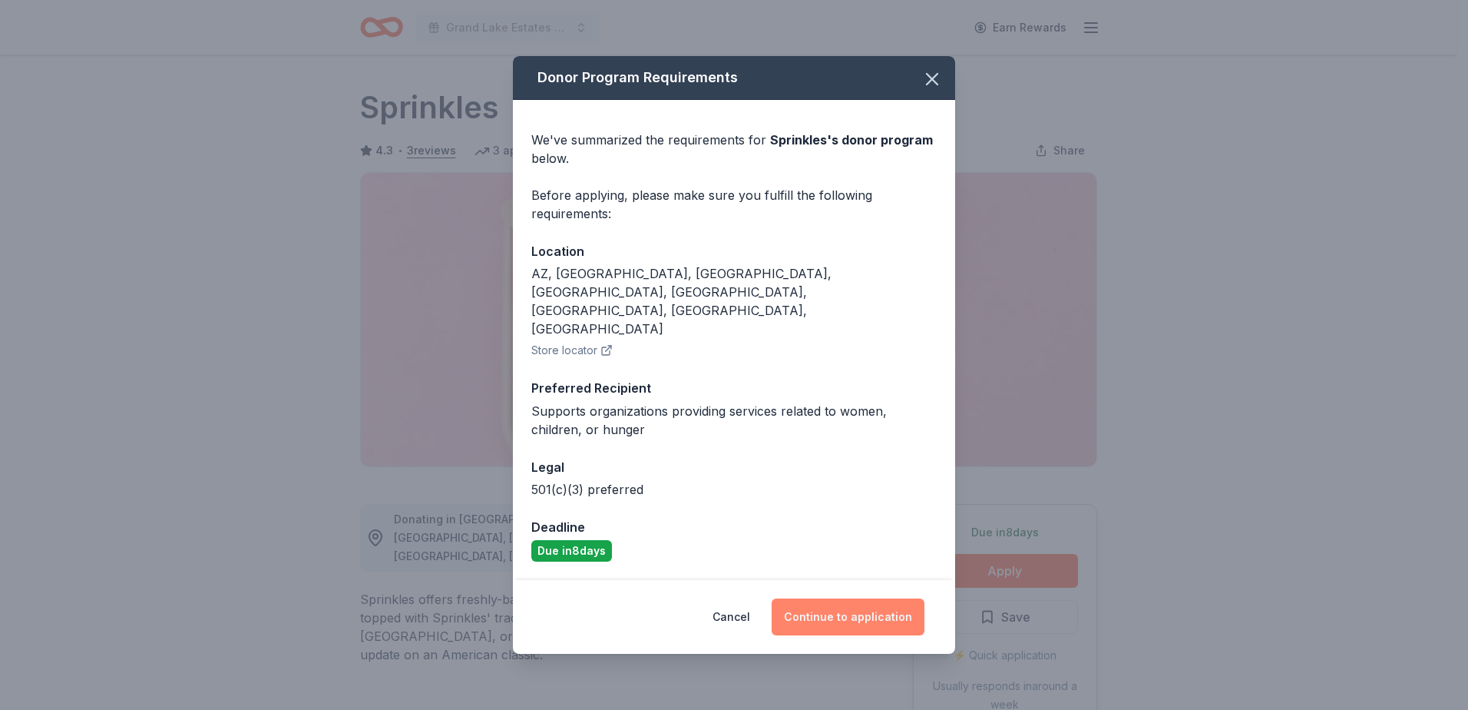
click at [872, 598] on button "Continue to application" at bounding box center [848, 616] width 153 height 37
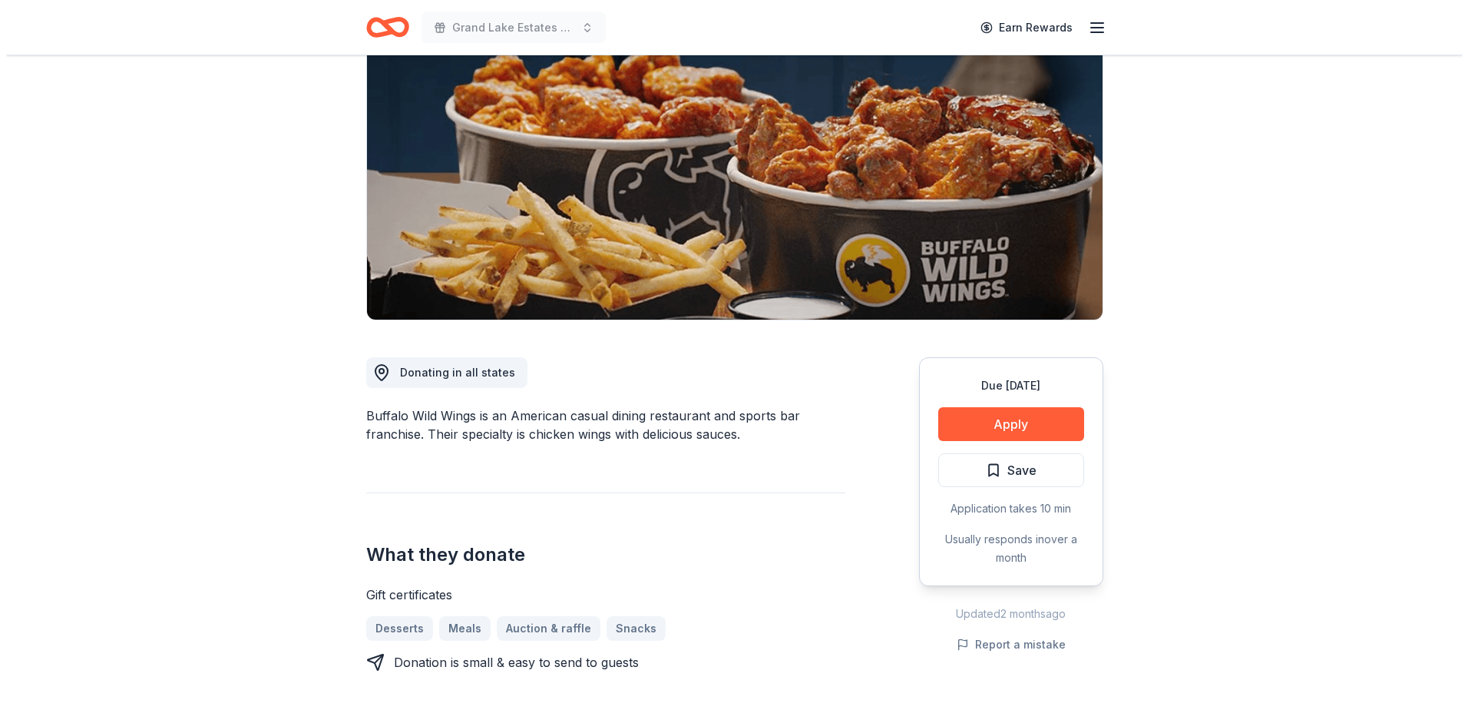
scroll to position [154, 0]
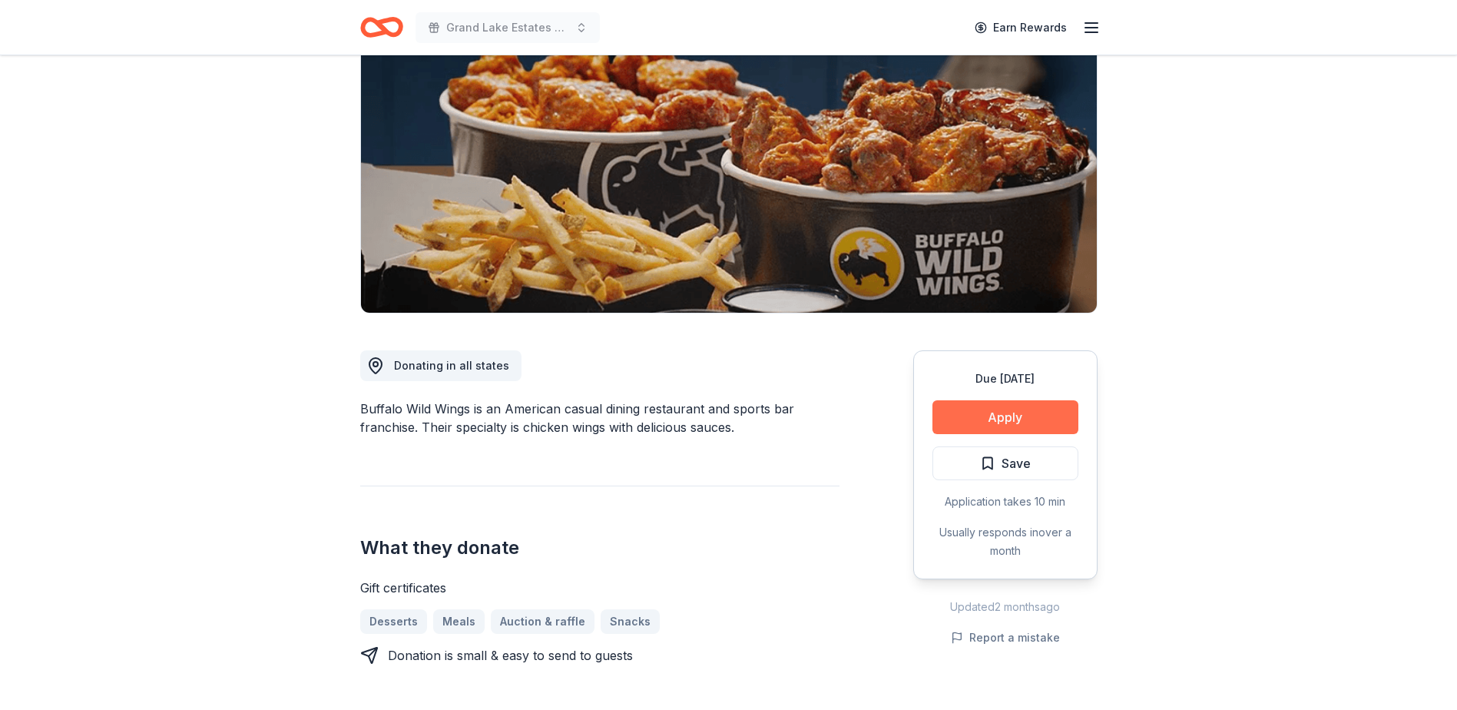
click at [1001, 418] on button "Apply" at bounding box center [1005, 417] width 146 height 34
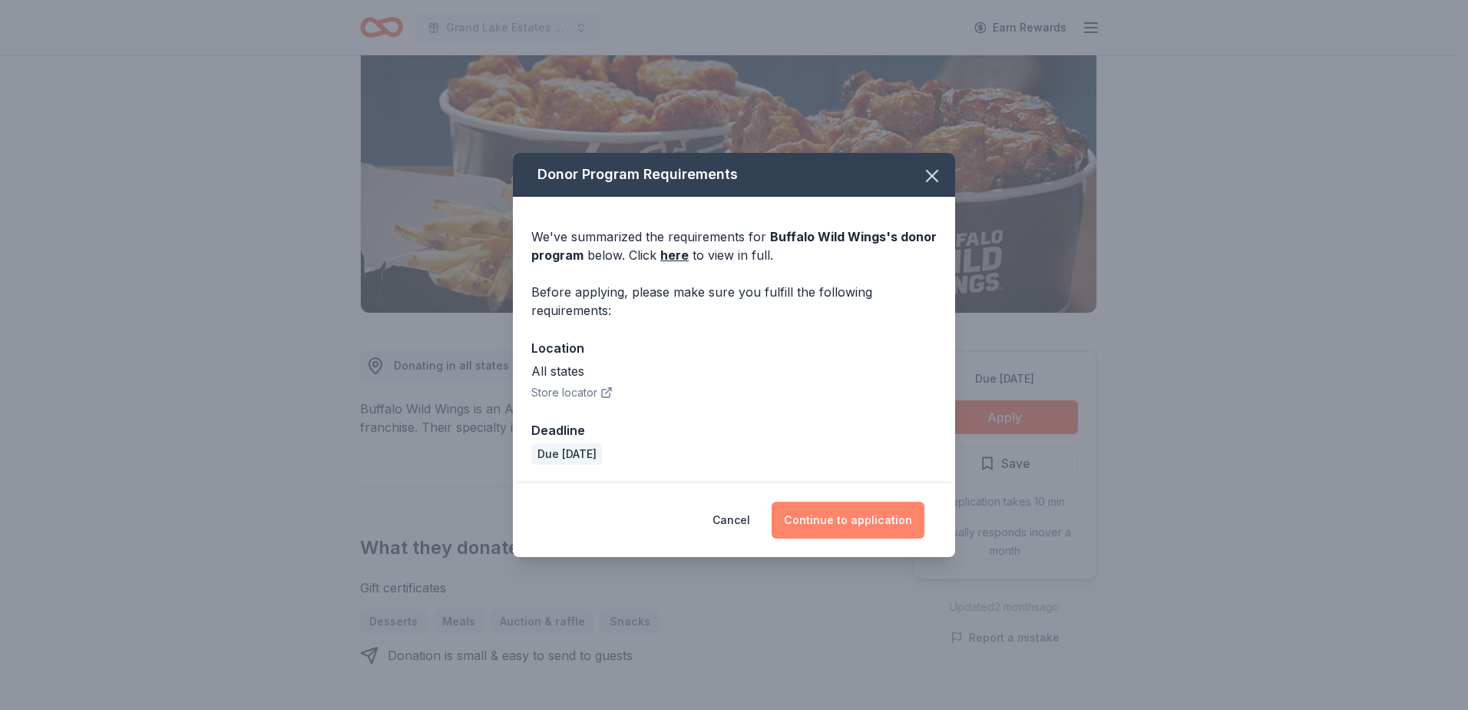
click at [850, 520] on button "Continue to application" at bounding box center [848, 519] width 153 height 37
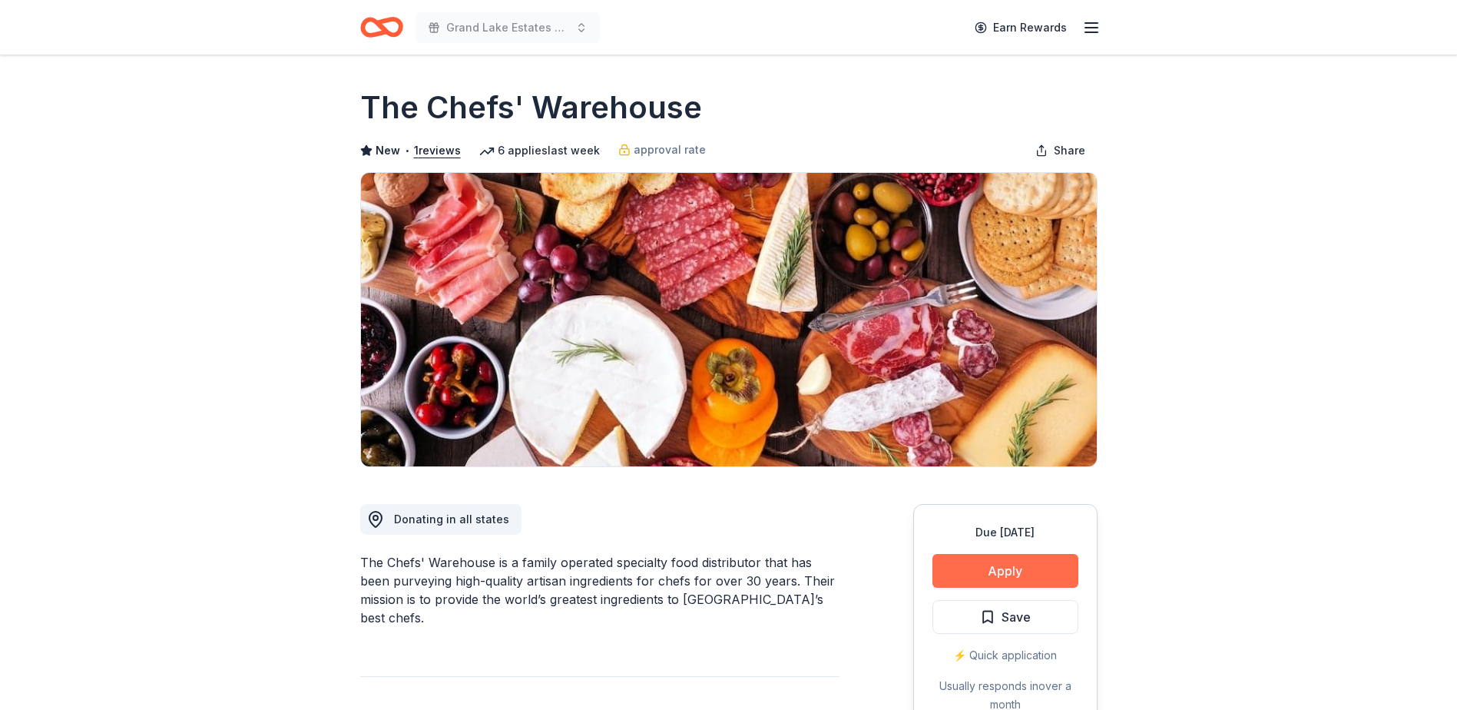
click at [1011, 567] on button "Apply" at bounding box center [1005, 571] width 146 height 34
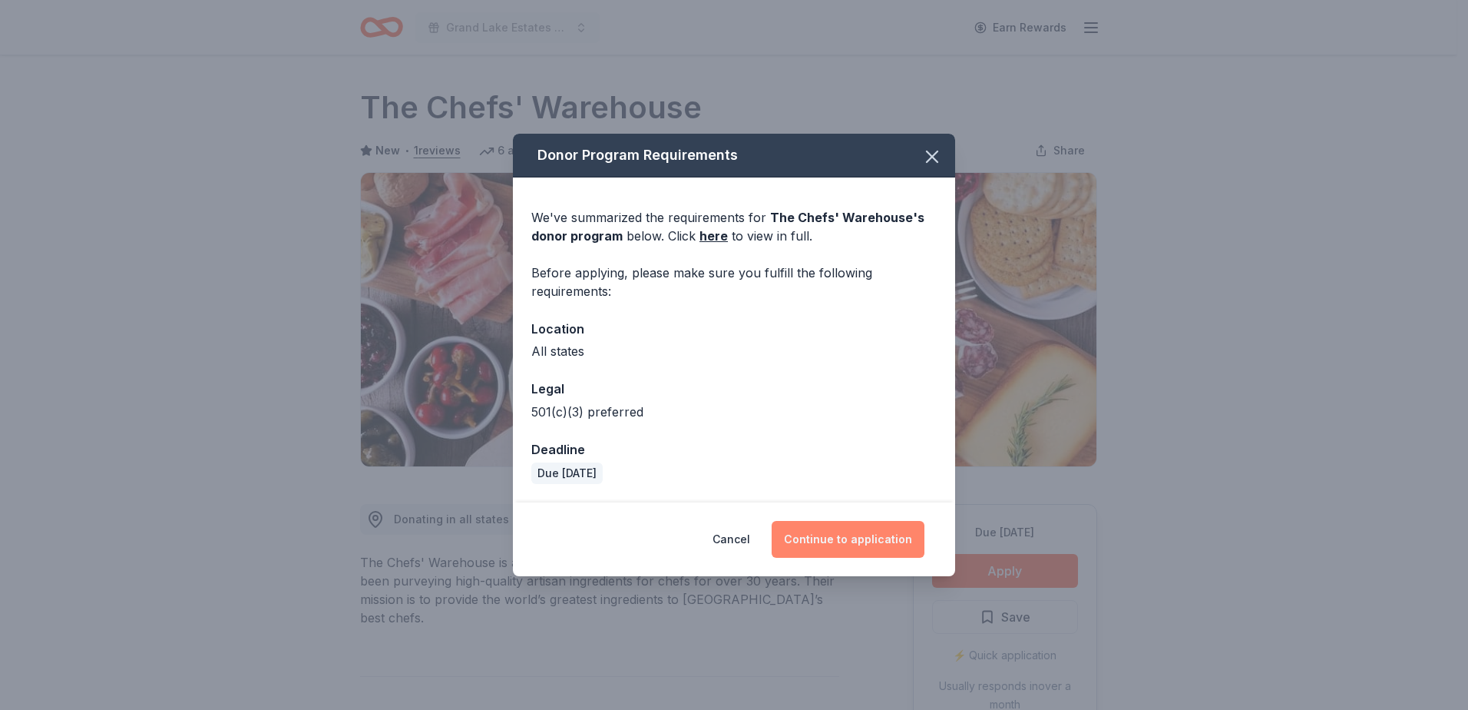
click at [856, 540] on button "Continue to application" at bounding box center [848, 539] width 153 height 37
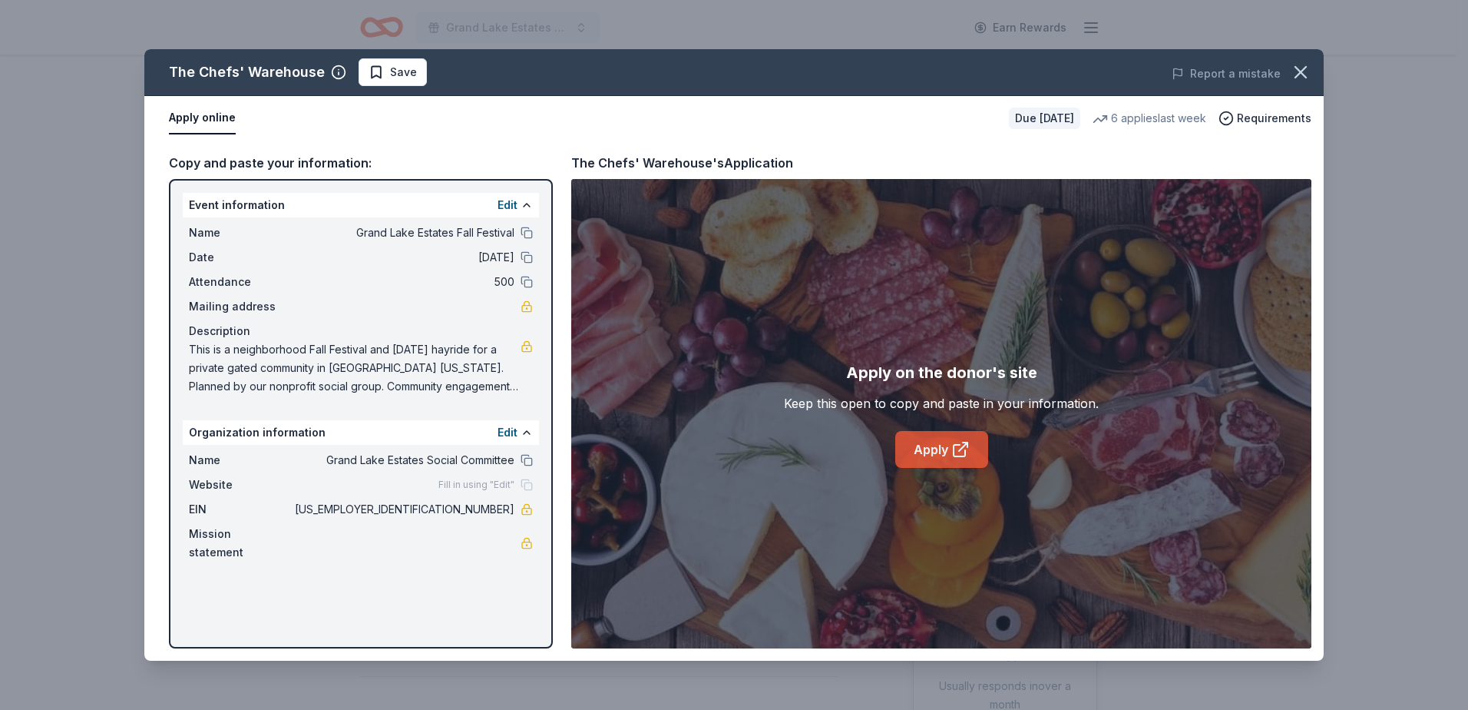
click at [949, 452] on link "Apply" at bounding box center [941, 449] width 93 height 37
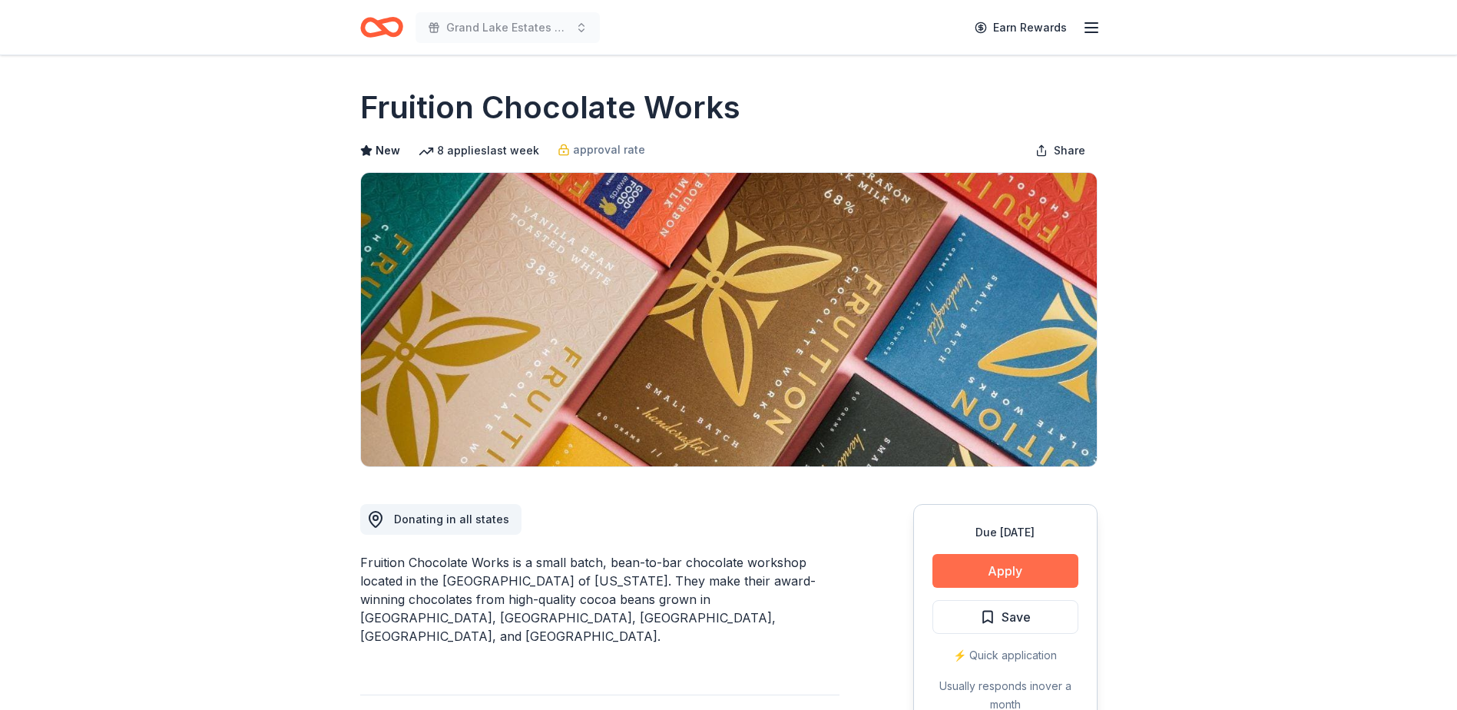
click at [999, 574] on button "Apply" at bounding box center [1005, 571] width 146 height 34
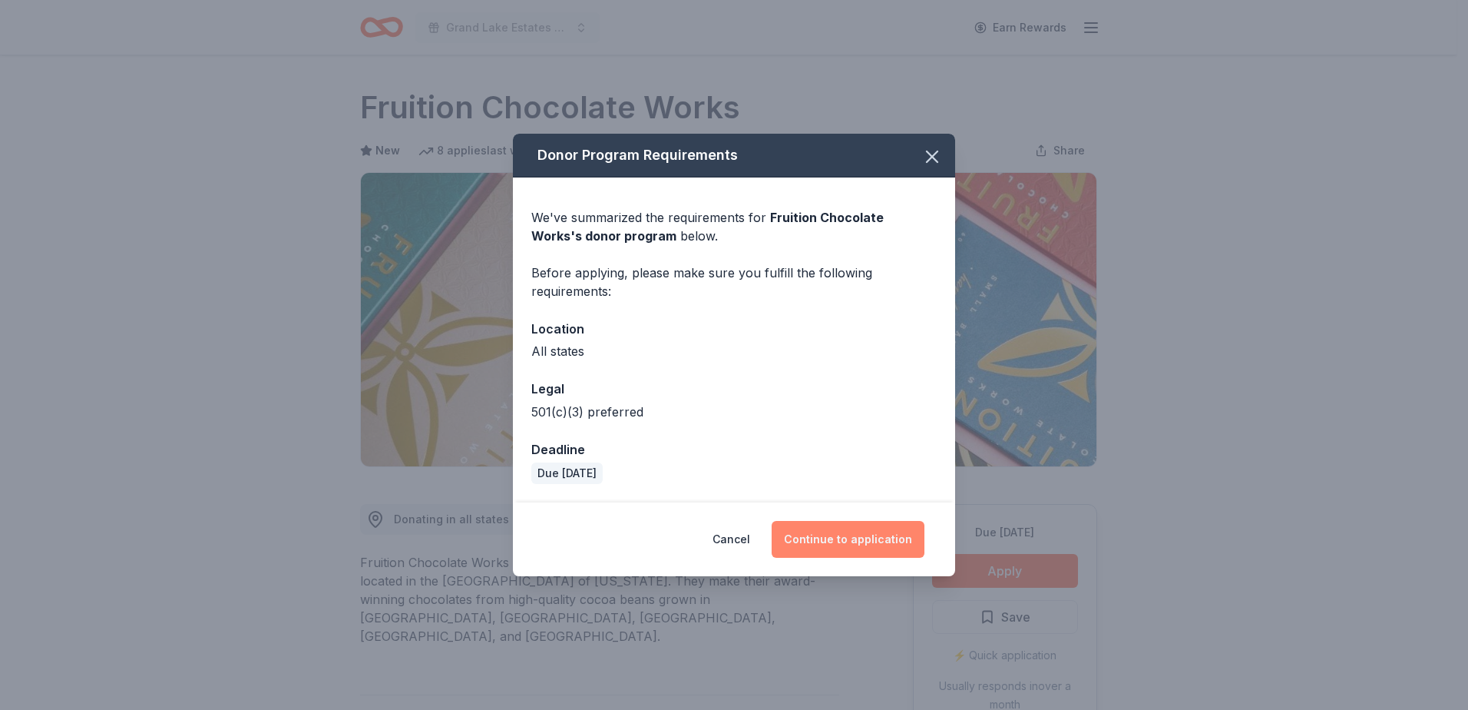
click at [847, 539] on button "Continue to application" at bounding box center [848, 539] width 153 height 37
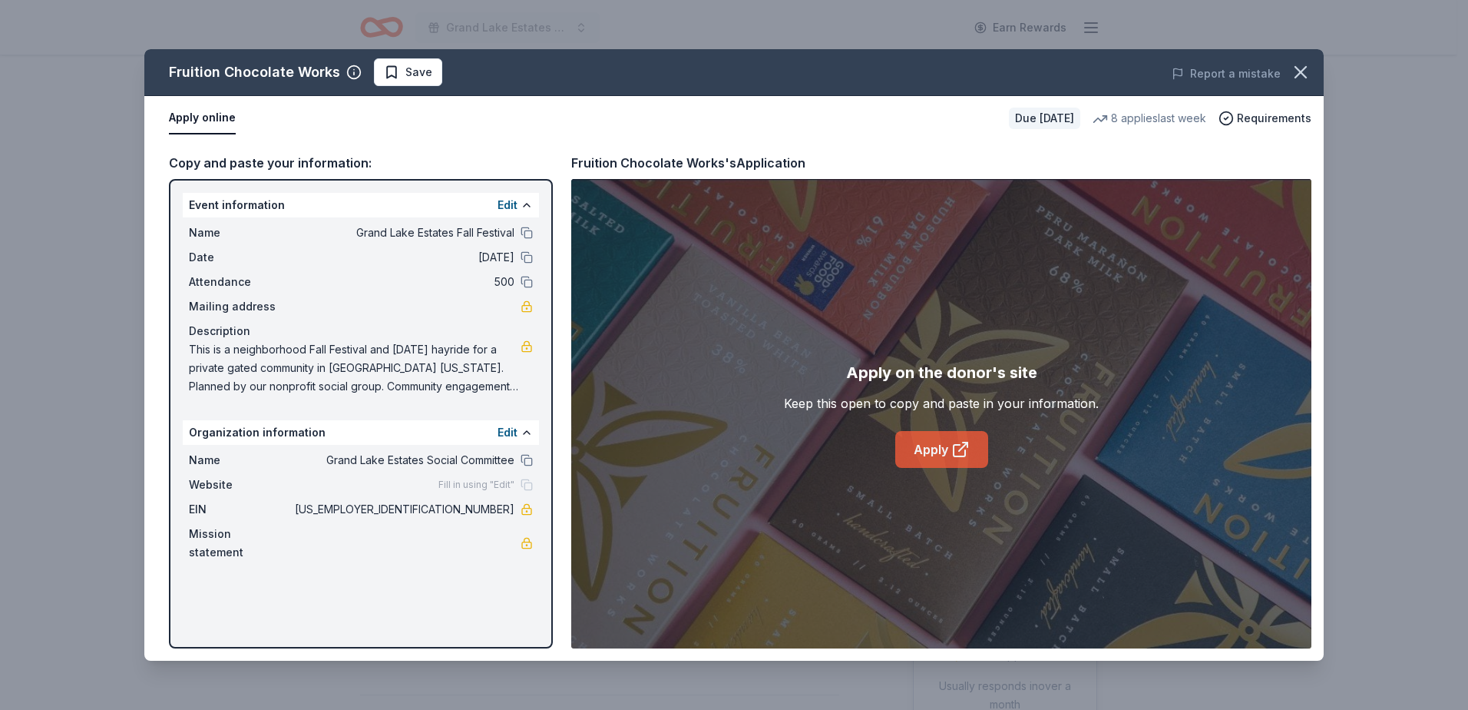
click at [961, 448] on icon at bounding box center [963, 446] width 8 height 8
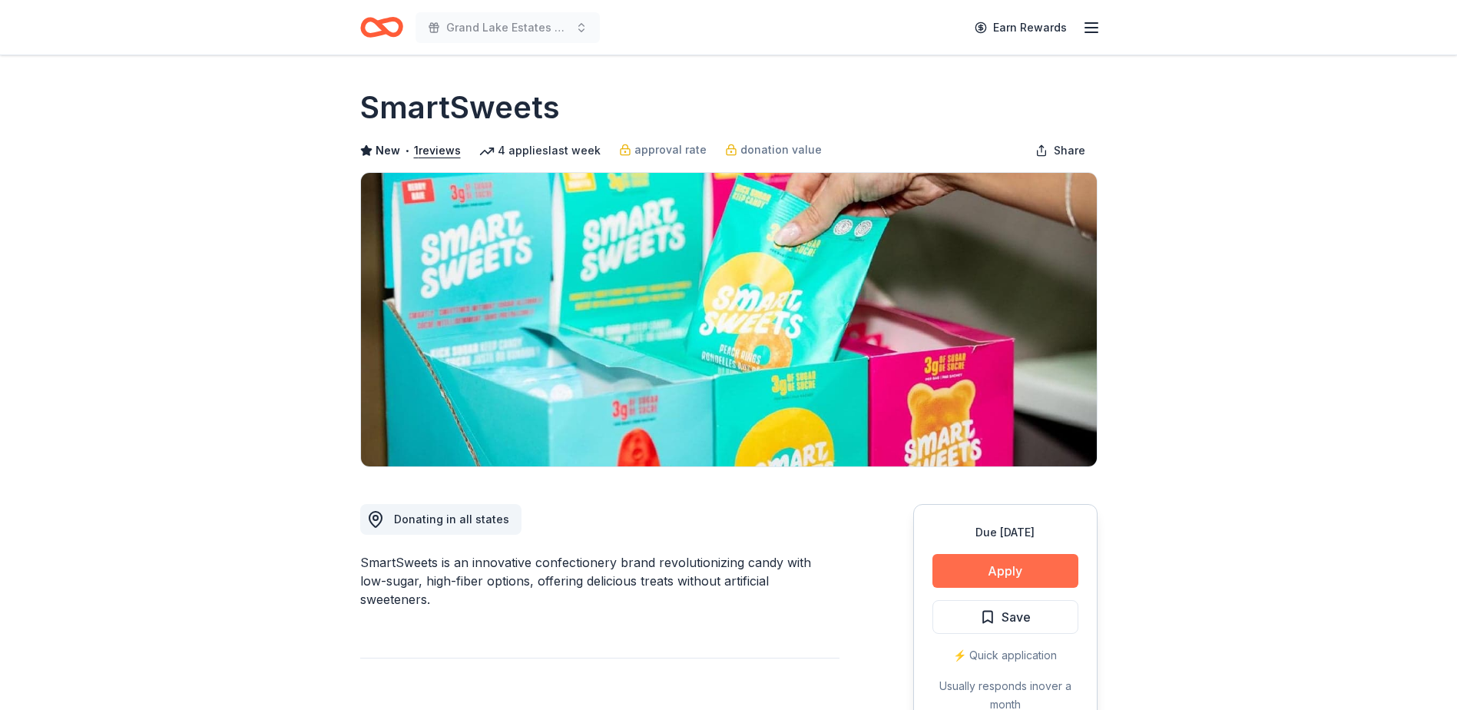
click at [1015, 564] on button "Apply" at bounding box center [1005, 571] width 146 height 34
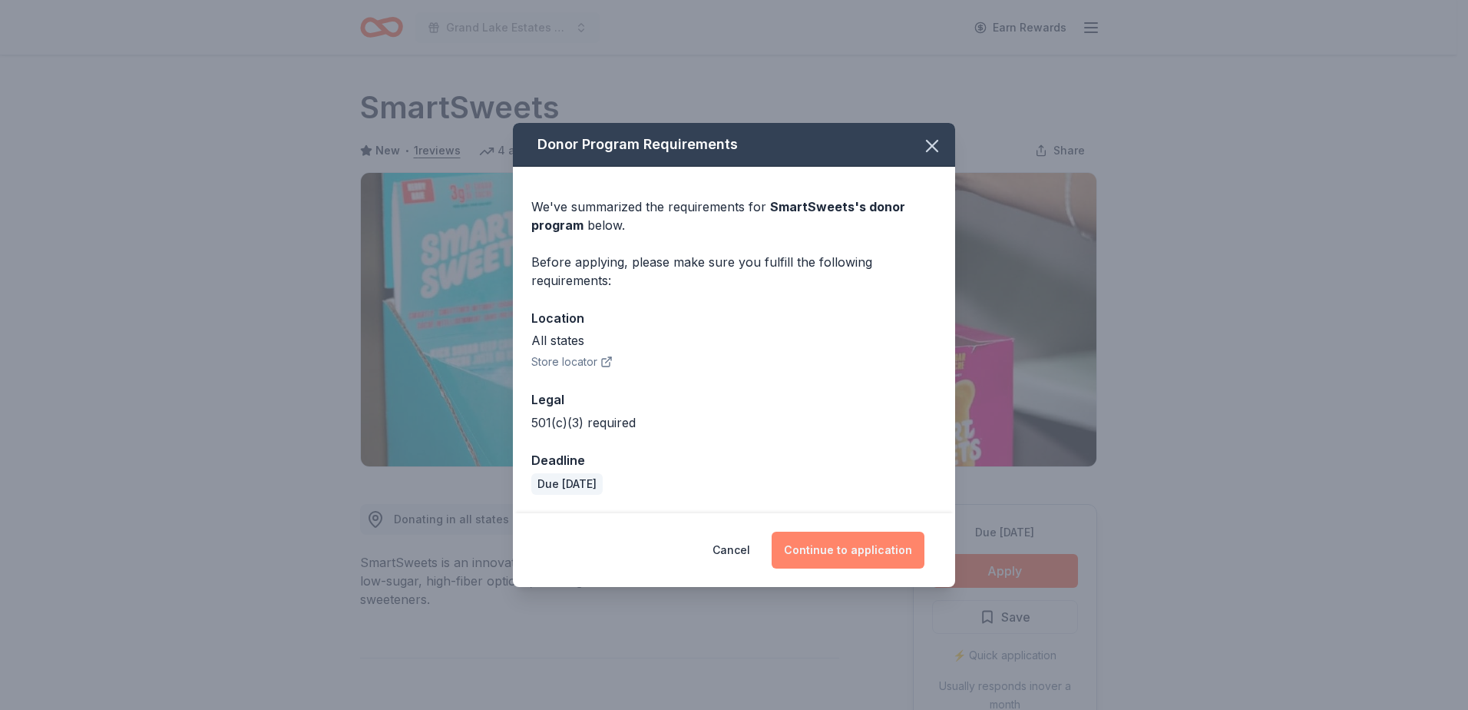
click at [857, 546] on button "Continue to application" at bounding box center [848, 549] width 153 height 37
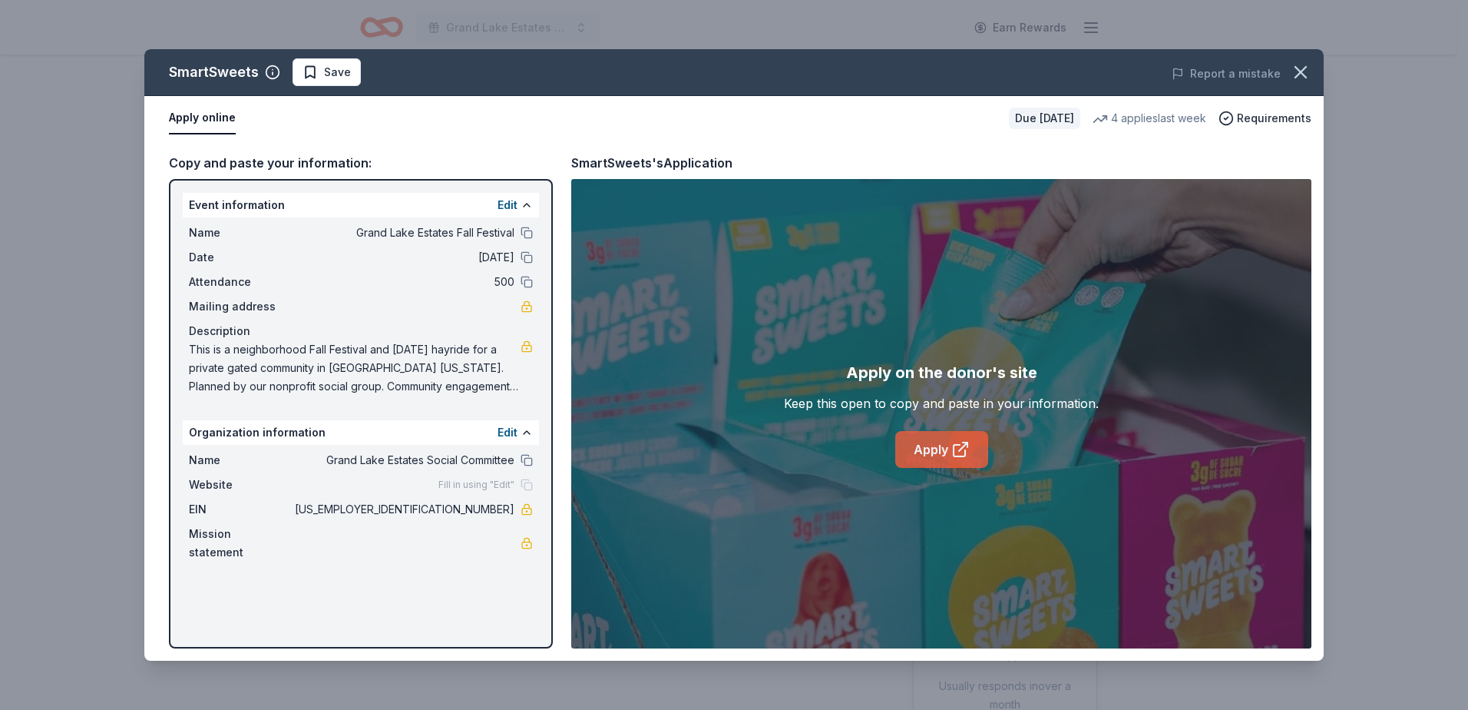
click at [947, 455] on link "Apply" at bounding box center [941, 449] width 93 height 37
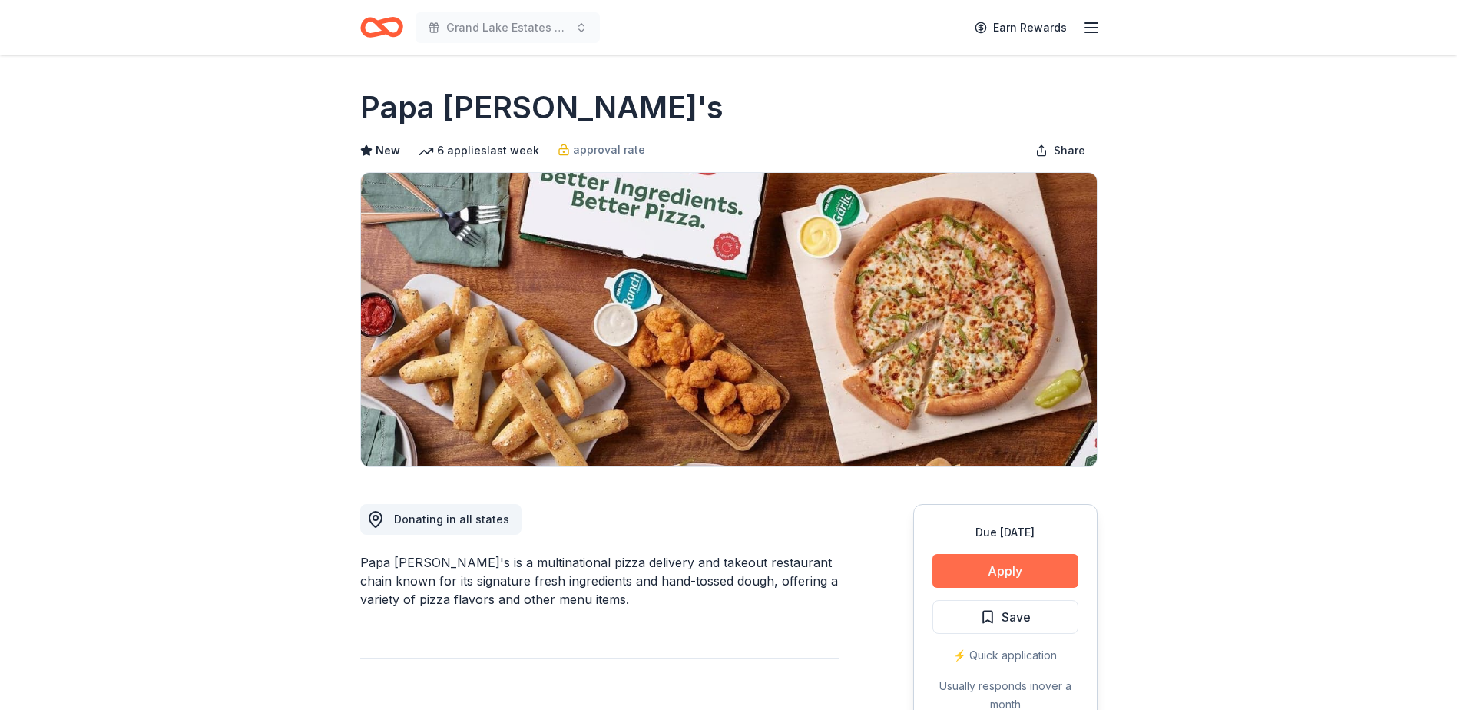
click at [1001, 575] on button "Apply" at bounding box center [1005, 571] width 146 height 34
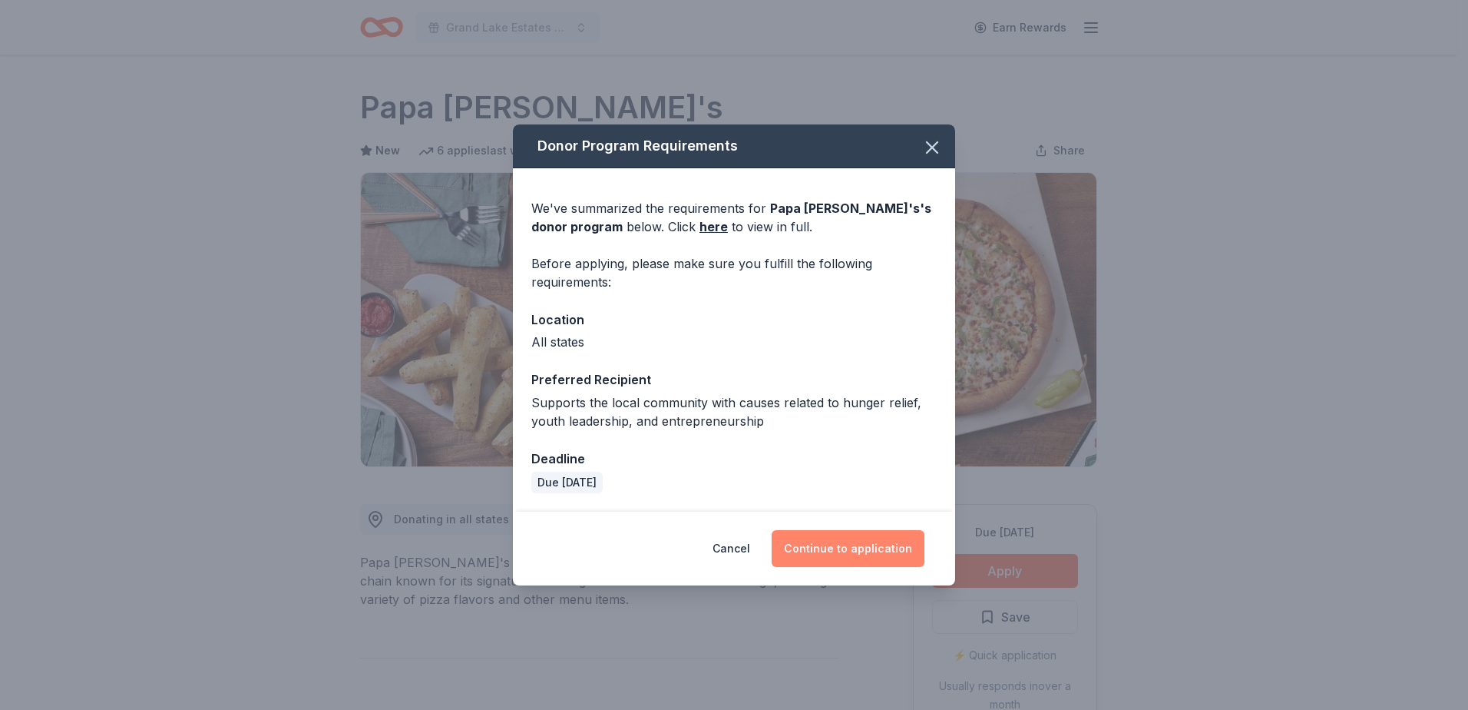
click at [837, 541] on button "Continue to application" at bounding box center [848, 548] width 153 height 37
